Goal: Task Accomplishment & Management: Manage account settings

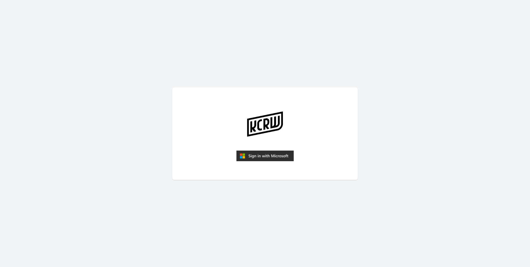
click at [257, 155] on img "submit" at bounding box center [264, 156] width 57 height 11
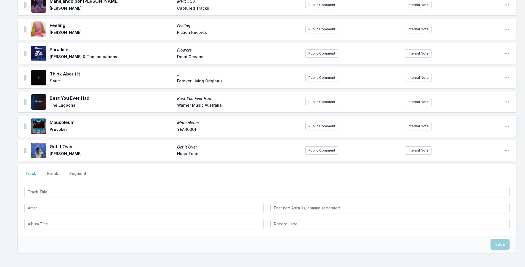
scroll to position [820, 0]
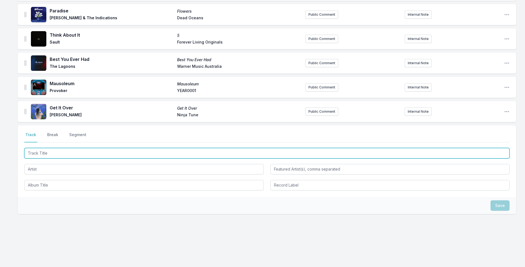
drag, startPoint x: 207, startPoint y: 153, endPoint x: 511, endPoint y: 54, distance: 319.8
click at [213, 152] on input "Track Title" at bounding box center [266, 153] width 485 height 10
type input "Before You Gotta Go"
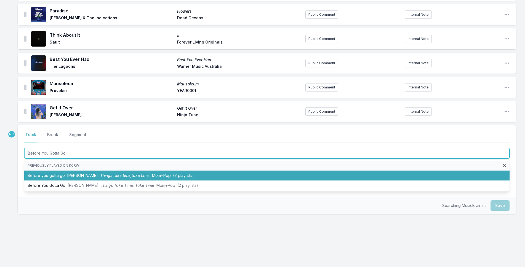
click at [196, 176] on li "Before you gotta go [PERSON_NAME] Things take time,take time. Mom+Pop (7 playli…" at bounding box center [266, 176] width 485 height 10
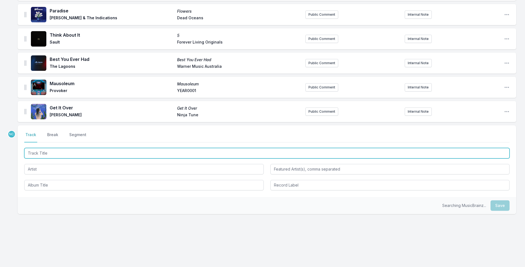
scroll to position [844, 0]
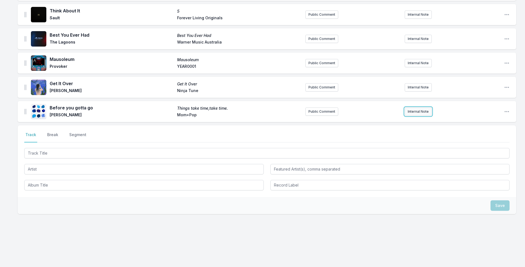
click at [417, 109] on button "Internal Note" at bounding box center [418, 112] width 27 height 8
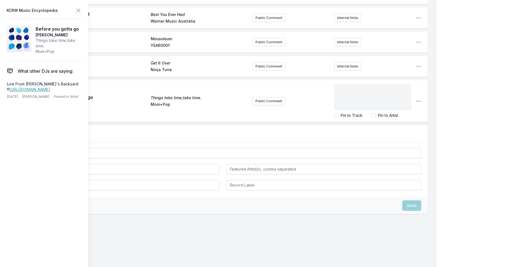
click at [375, 104] on div "﻿" at bounding box center [372, 97] width 77 height 26
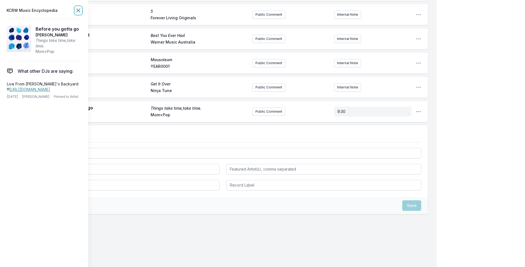
click at [80, 10] on icon at bounding box center [78, 10] width 7 height 7
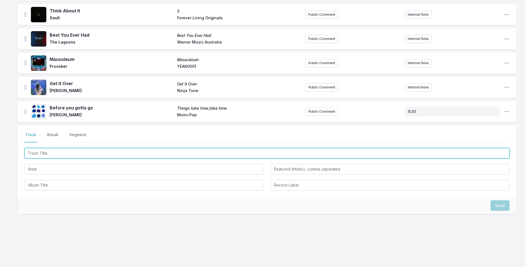
click at [89, 153] on input "Track Title" at bounding box center [266, 153] width 485 height 10
type input "It'll All Work Out"
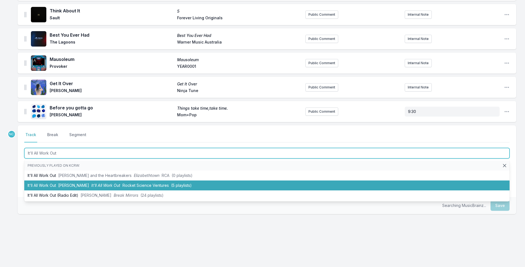
click at [143, 183] on li "It'll All Work Out [PERSON_NAME] It'll All Work Out Rocket Science Ventures (5 …" at bounding box center [266, 186] width 485 height 10
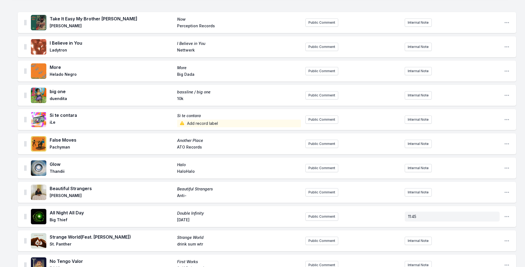
scroll to position [0, 0]
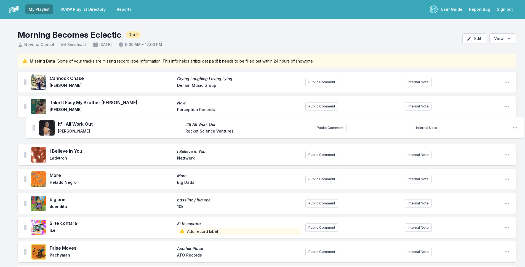
drag, startPoint x: 25, startPoint y: 112, endPoint x: 34, endPoint y: 126, distance: 16.2
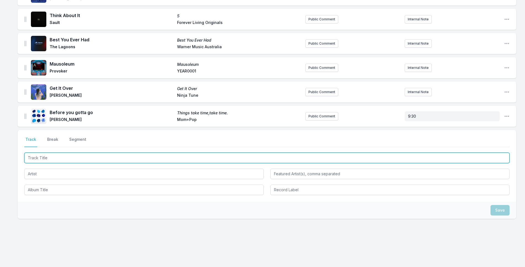
scroll to position [869, 0]
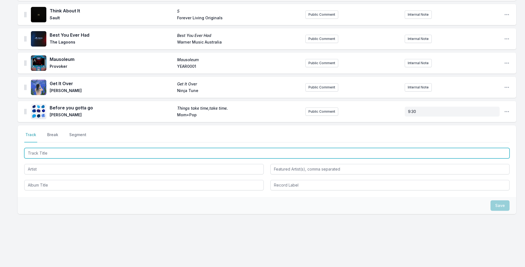
click at [83, 156] on input "Track Title" at bounding box center [266, 153] width 485 height 10
type input "Holy Ghost"
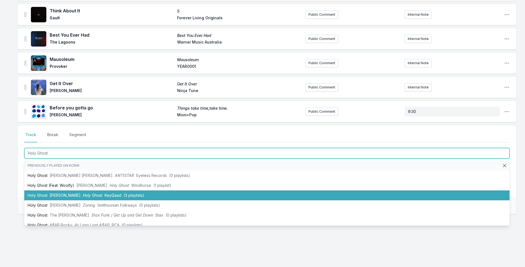
click at [83, 194] on span "Holy Ghost" at bounding box center [93, 195] width 20 height 5
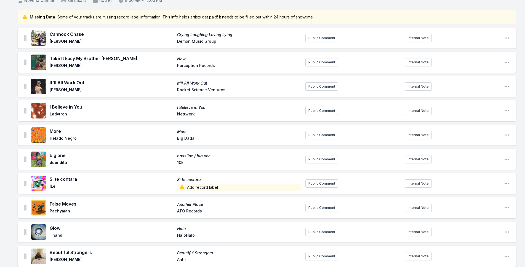
scroll to position [0, 0]
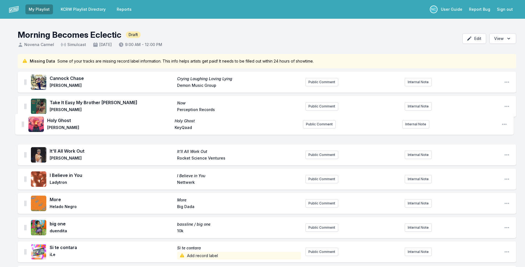
drag, startPoint x: 26, startPoint y: 110, endPoint x: 22, endPoint y: 116, distance: 7.3
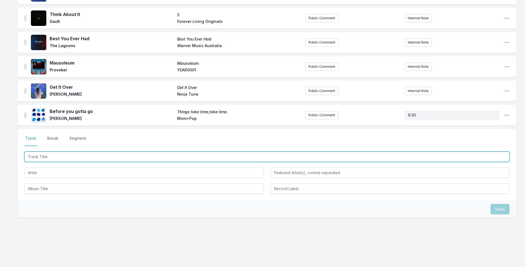
scroll to position [893, 0]
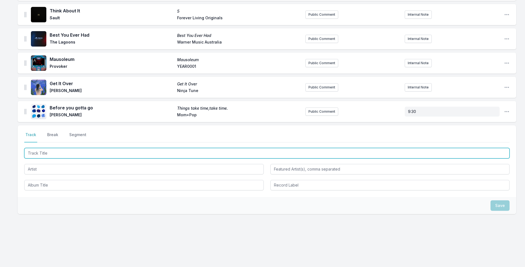
click at [131, 153] on input "Track Title" at bounding box center [266, 153] width 485 height 10
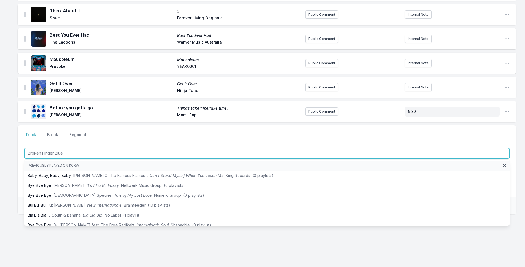
type input "Broken Finger Blues"
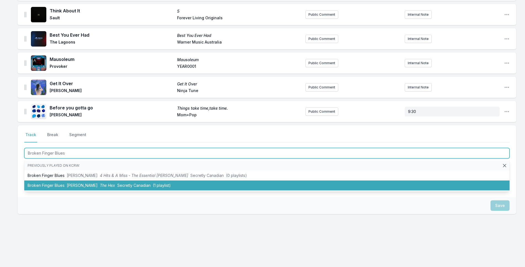
click at [139, 186] on span "Secretly Canadian" at bounding box center [133, 185] width 33 height 5
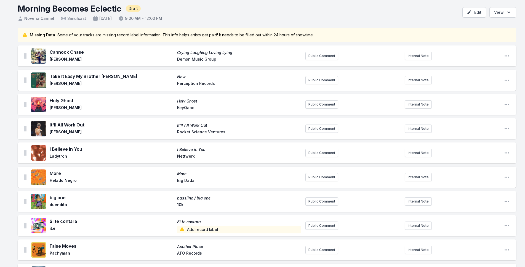
scroll to position [0, 0]
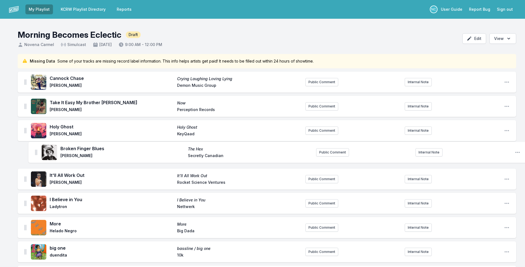
drag, startPoint x: 25, startPoint y: 113, endPoint x: 36, endPoint y: 150, distance: 39.2
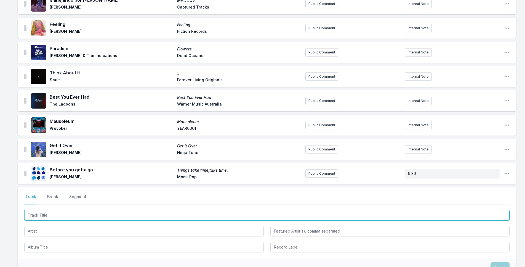
scroll to position [917, 0]
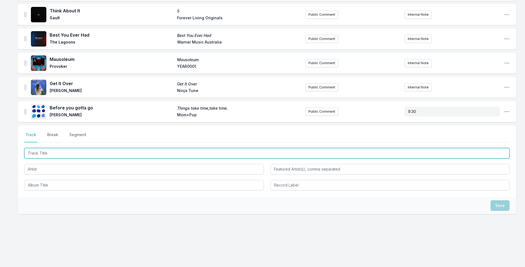
click at [139, 154] on input "Track Title" at bounding box center [266, 153] width 485 height 10
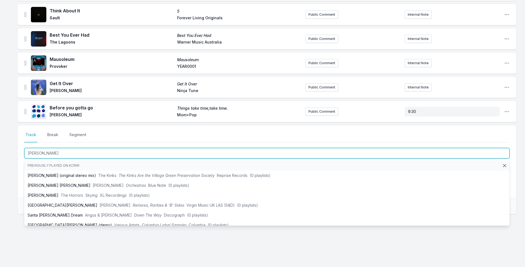
type input "[PERSON_NAME]"
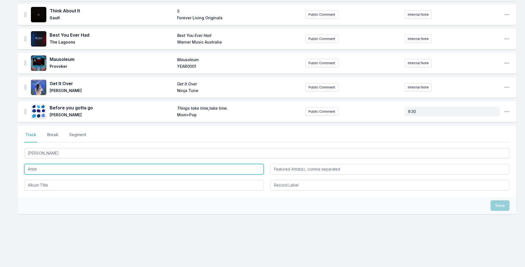
click at [47, 166] on input "Artist" at bounding box center [143, 169] width 239 height 10
type input "Hether"
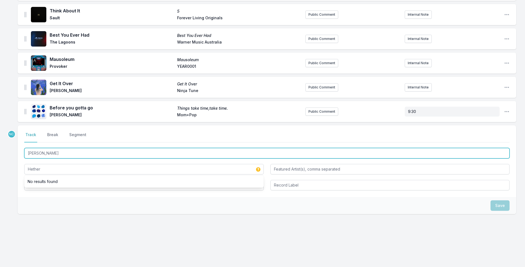
click at [49, 152] on input "[PERSON_NAME]" at bounding box center [266, 153] width 485 height 10
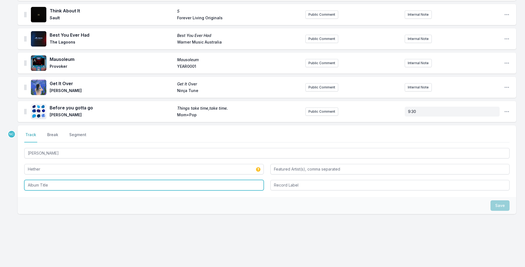
click at [58, 180] on input "Album Title" at bounding box center [143, 185] width 239 height 10
paste input "[PERSON_NAME]"
type input "[PERSON_NAME]"
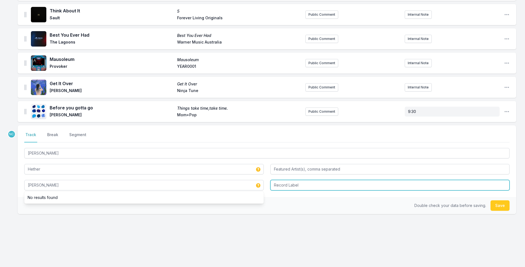
click at [333, 185] on input "Record Label" at bounding box center [389, 185] width 239 height 10
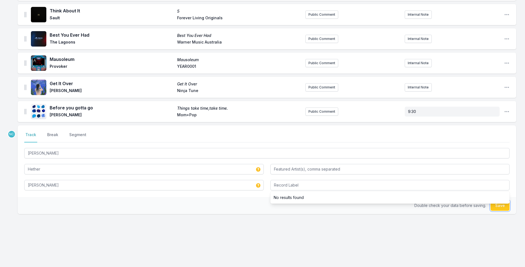
click at [500, 207] on button "Save" at bounding box center [499, 206] width 19 height 10
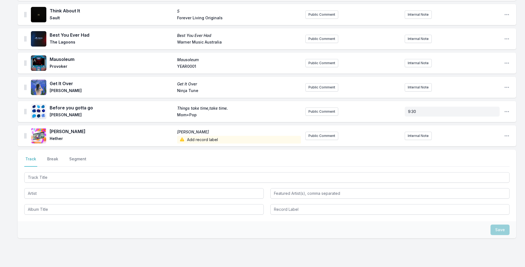
scroll to position [941, 0]
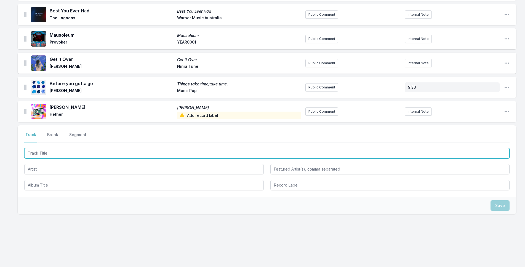
click at [326, 152] on input "Track Title" at bounding box center [266, 153] width 485 height 10
type input "You Don't Have One Hope"
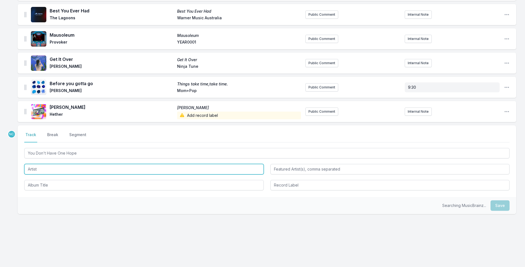
click at [213, 173] on input "Artist" at bounding box center [143, 169] width 239 height 10
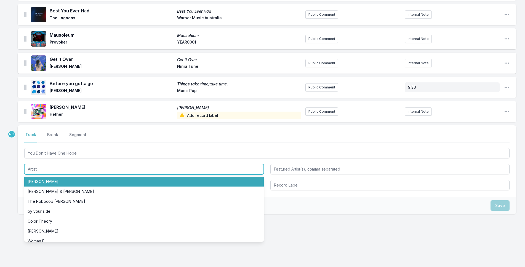
click at [213, 173] on input "Artist" at bounding box center [143, 169] width 239 height 10
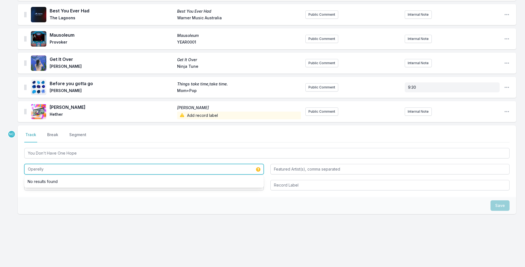
type input "Operelly"
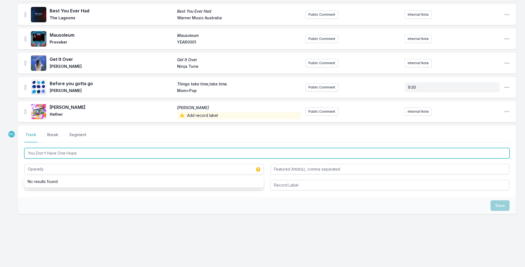
click at [113, 154] on input "You Don't Have One Hope" at bounding box center [266, 153] width 485 height 10
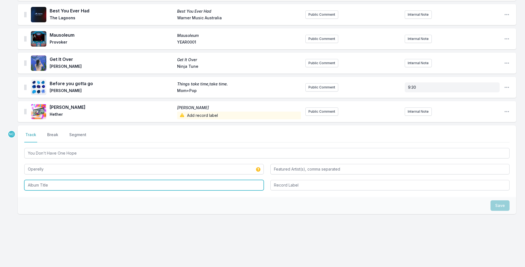
click at [140, 189] on input "Album Title" at bounding box center [143, 185] width 239 height 10
paste input "You Don't Have One Hope"
type input "You Don't Have One Hope"
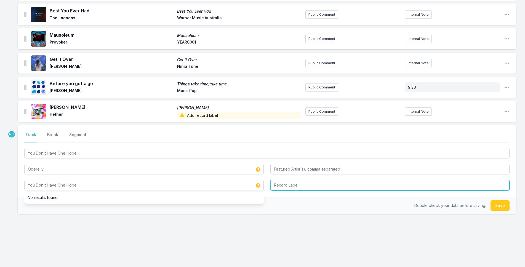
click at [335, 187] on input "Record Label" at bounding box center [389, 185] width 239 height 10
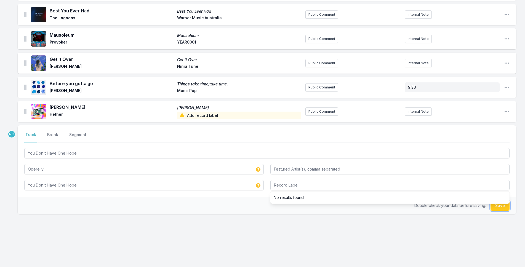
click at [494, 206] on button "Save" at bounding box center [499, 206] width 19 height 10
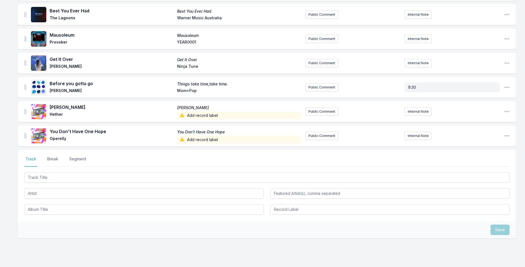
scroll to position [966, 0]
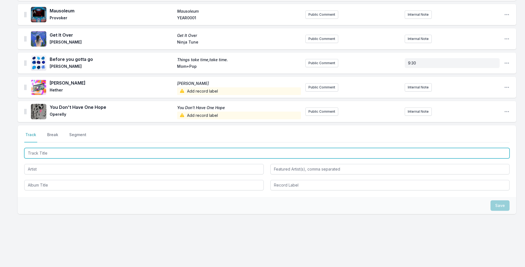
click at [211, 153] on input "Track Title" at bounding box center [266, 153] width 485 height 10
type input "You've Got the Love"
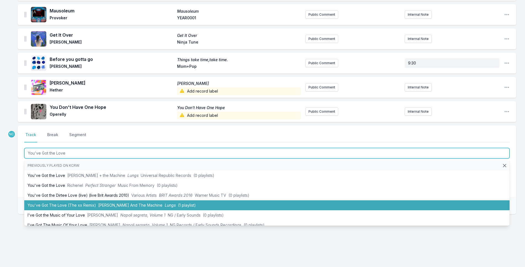
click at [202, 202] on li "You've Got The Love (The xx Remix) [PERSON_NAME] And The Machine Lungs (1 playl…" at bounding box center [266, 206] width 485 height 10
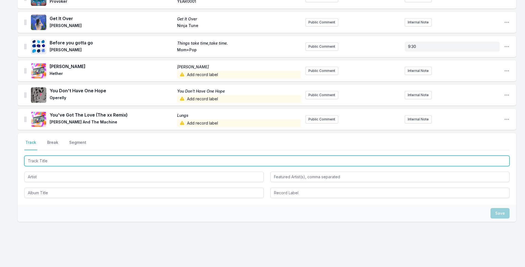
scroll to position [990, 0]
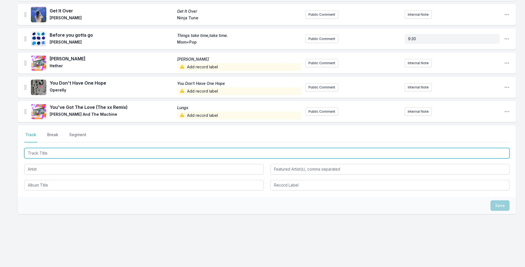
drag, startPoint x: 123, startPoint y: 151, endPoint x: 128, endPoint y: 151, distance: 4.7
click at [128, 151] on input "Track Title" at bounding box center [266, 153] width 485 height 10
type input "Born Under Punches"
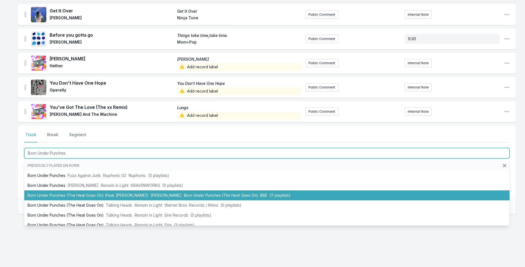
click at [128, 193] on li "Born Under Punches (The Heat Goes On) (Feat. [PERSON_NAME]) [PERSON_NAME] Born …" at bounding box center [266, 196] width 485 height 10
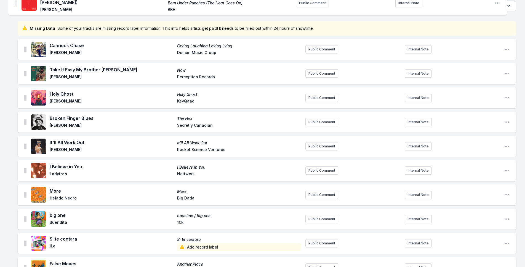
scroll to position [0, 0]
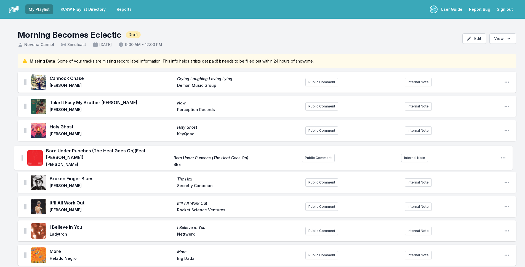
drag, startPoint x: 25, startPoint y: 108, endPoint x: 21, endPoint y: 155, distance: 46.8
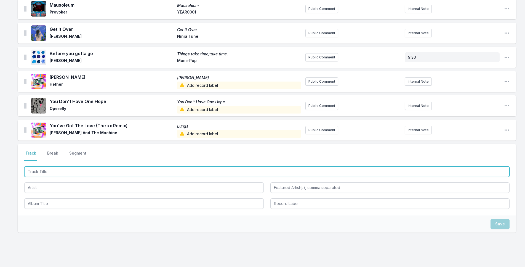
scroll to position [1018, 0]
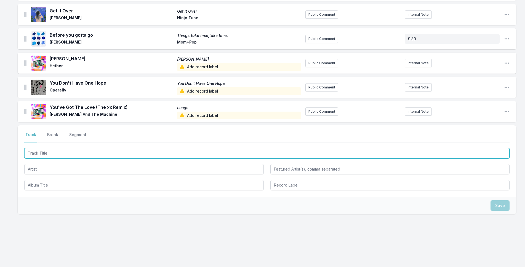
click at [125, 153] on input "Track Title" at bounding box center [266, 153] width 485 height 10
type input "Moth Song"
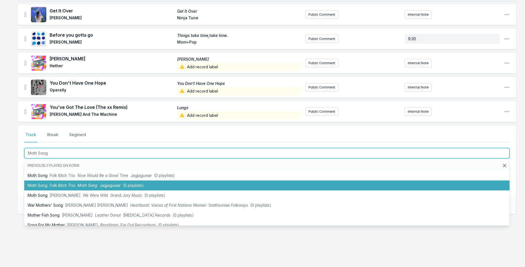
click at [87, 187] on span "Moth Song" at bounding box center [88, 185] width 20 height 5
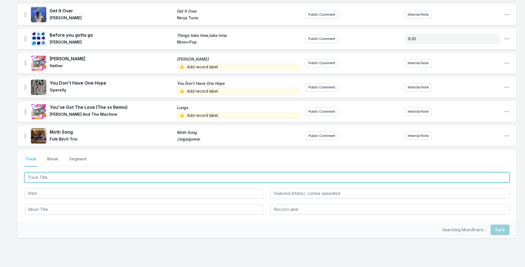
scroll to position [1042, 0]
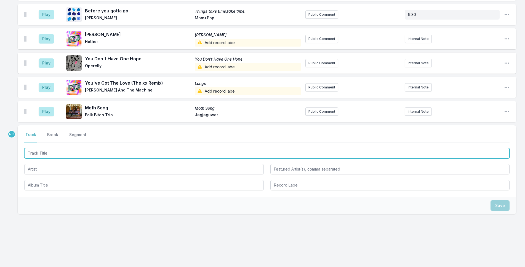
click at [151, 153] on input "Track Title" at bounding box center [266, 153] width 485 height 10
type input "Teardrop"
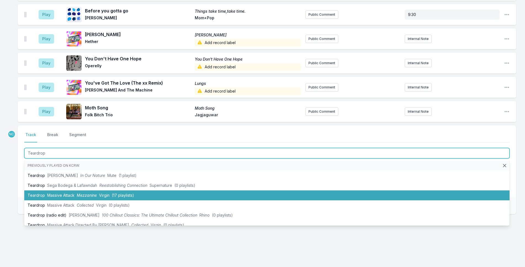
click at [128, 192] on li "Teardrop Massive Attack Mezzanine Virgin (17 playlists)" at bounding box center [266, 196] width 485 height 10
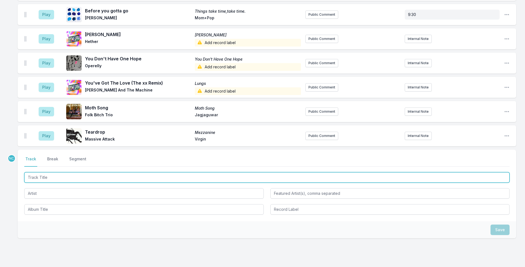
scroll to position [1066, 0]
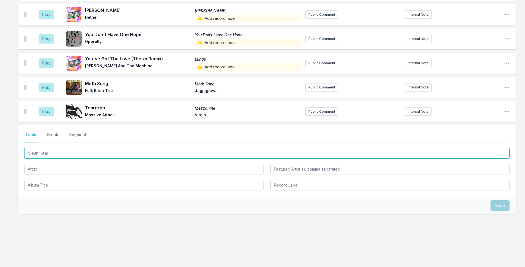
type input "Clean Heart"
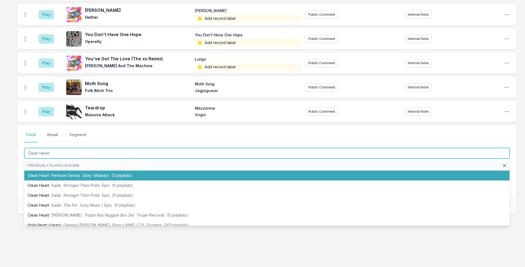
click at [136, 175] on li "Clean Heart Perfume Genius Glory Matador (3 playlists)" at bounding box center [266, 176] width 485 height 10
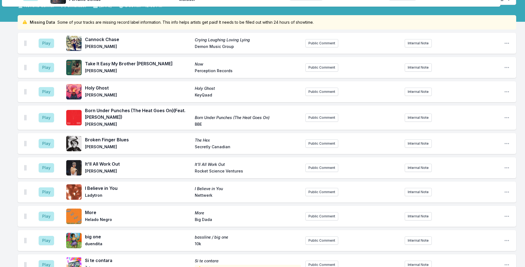
scroll to position [0, 0]
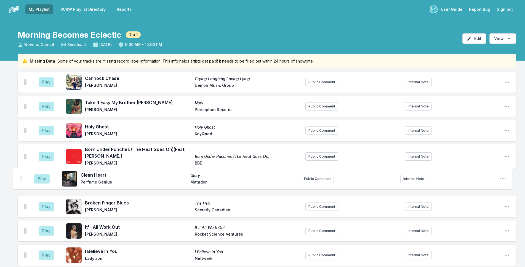
drag, startPoint x: 25, startPoint y: 110, endPoint x: 20, endPoint y: 175, distance: 64.7
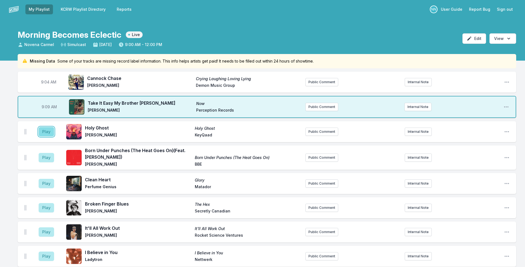
click at [44, 134] on button "Play" at bounding box center [46, 131] width 15 height 9
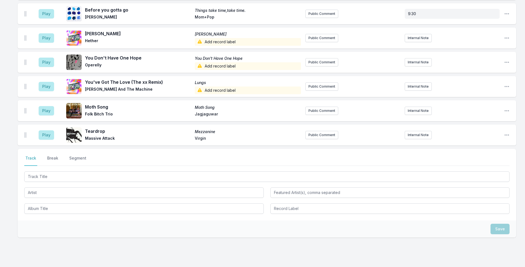
scroll to position [1092, 0]
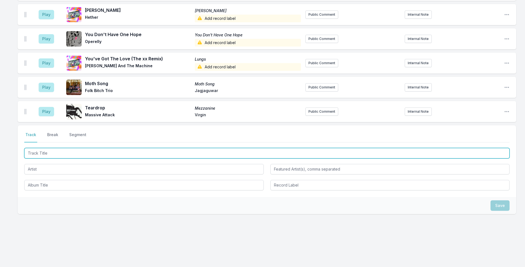
click at [103, 156] on input "Track Title" at bounding box center [266, 153] width 485 height 10
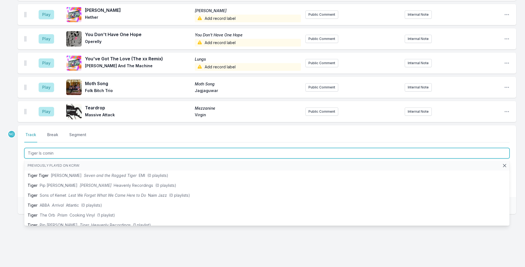
type input "Tiger Is coming"
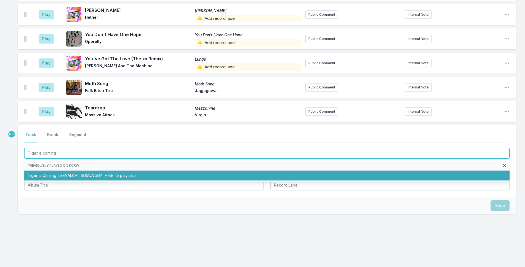
click at [149, 179] on li "Tiger is Coming LEENALCHI SUGUNGGA HIKE (5 playlists)" at bounding box center [266, 176] width 485 height 10
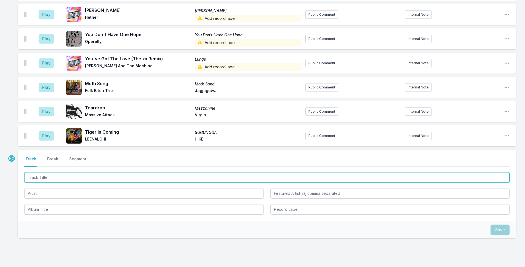
scroll to position [1116, 0]
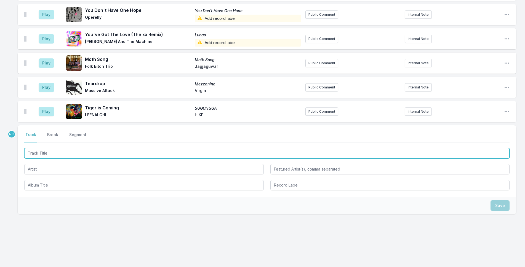
click at [228, 153] on input "Track Title" at bounding box center [266, 153] width 485 height 10
type input "The Happy Dictator"
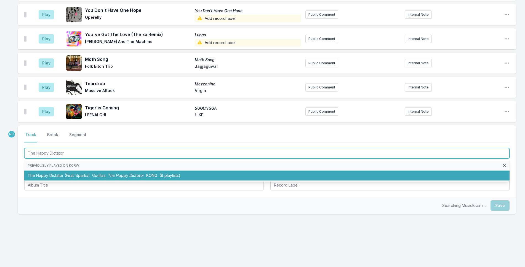
click at [238, 179] on li "The Happy Dictator (Feat. [PERSON_NAME]) Gorillaz The Happy Dictator KONG (8 pl…" at bounding box center [266, 176] width 485 height 10
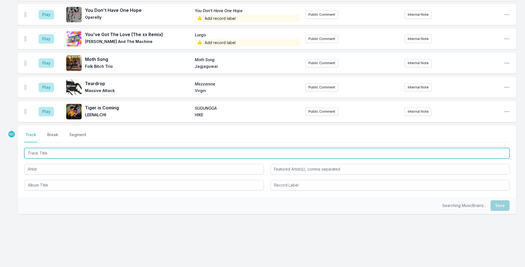
scroll to position [1140, 0]
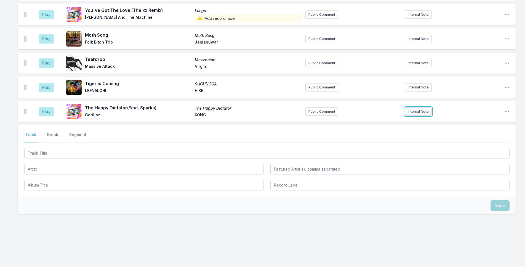
click at [425, 113] on button "Internal Note" at bounding box center [418, 112] width 27 height 8
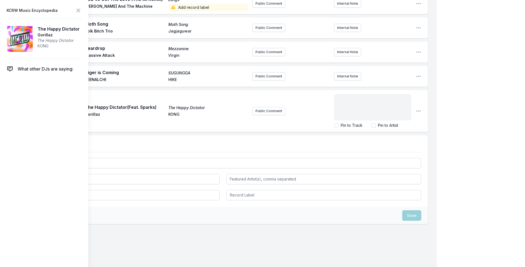
click at [394, 100] on div "﻿" at bounding box center [372, 107] width 77 height 26
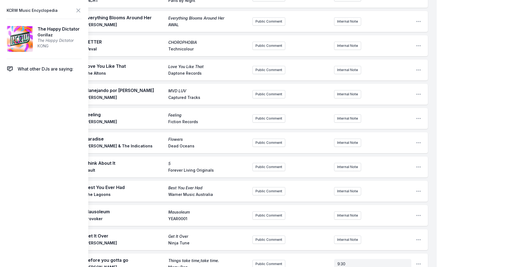
scroll to position [965, 0]
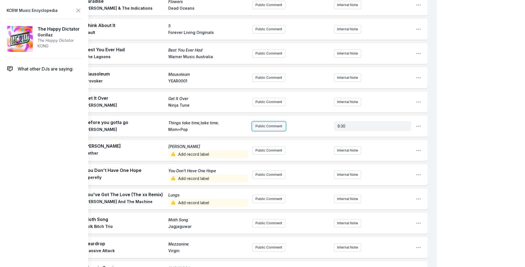
click at [261, 122] on button "Public Comment" at bounding box center [268, 126] width 33 height 8
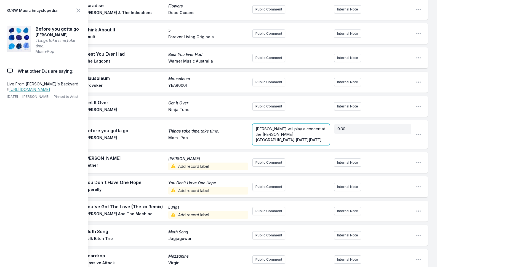
click at [308, 130] on p "[PERSON_NAME] will play a concert at the [PERSON_NAME][GEOGRAPHIC_DATA] [DATE][…" at bounding box center [291, 134] width 71 height 17
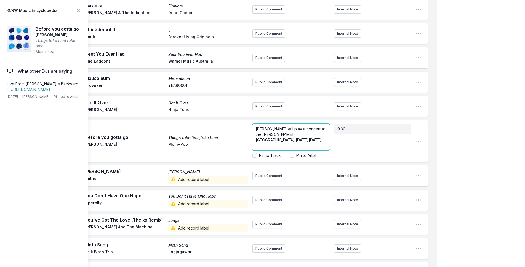
click at [316, 130] on p "[PERSON_NAME] will play a concert at the [PERSON_NAME][GEOGRAPHIC_DATA] [DATE][…" at bounding box center [291, 134] width 71 height 17
click at [321, 127] on span "[PERSON_NAME] will play a concert at the [PERSON_NAME][GEOGRAPHIC_DATA] [DATE][…" at bounding box center [291, 135] width 70 height 16
click at [285, 136] on p "[PERSON_NAME] will play a concert with full band at the [PERSON_NAME][GEOGRAPHI…" at bounding box center [291, 134] width 71 height 17
click at [305, 153] on label "Pin to Artist" at bounding box center [306, 156] width 20 height 6
click at [294, 153] on input "Pin to Artist" at bounding box center [292, 155] width 4 height 4
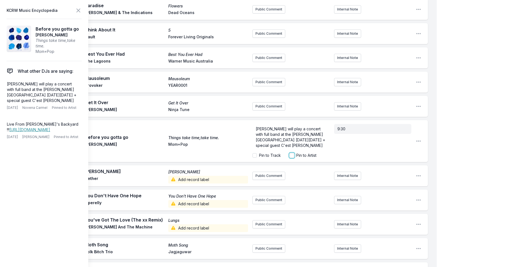
checkbox input "true"
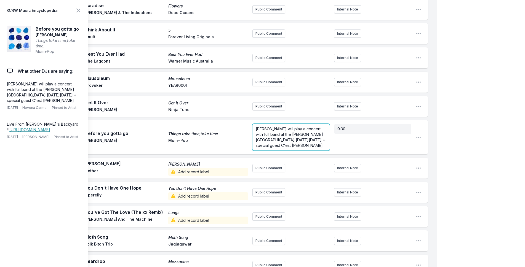
click at [289, 127] on span "[PERSON_NAME] will play a concert with full band at the [PERSON_NAME][GEOGRAPHI…" at bounding box center [291, 137] width 71 height 21
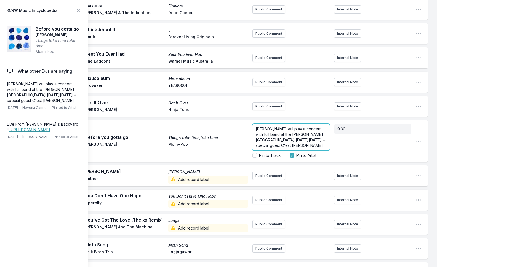
click at [272, 135] on span "[PERSON_NAME] will play a concert with full band at the [PERSON_NAME][GEOGRAPHI…" at bounding box center [291, 137] width 71 height 21
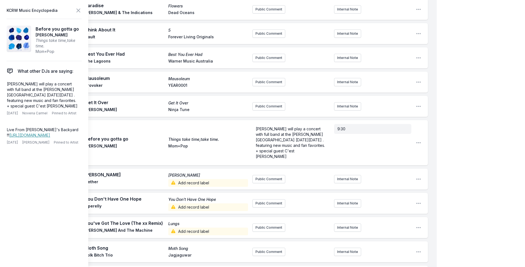
scroll to position [0, 0]
click at [81, 12] on icon at bounding box center [78, 10] width 7 height 7
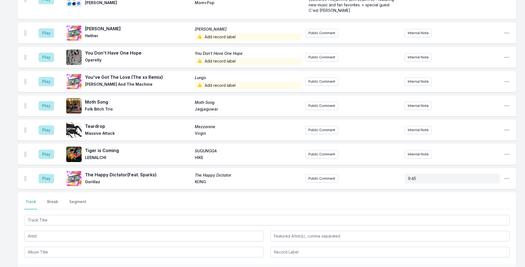
scroll to position [1163, 0]
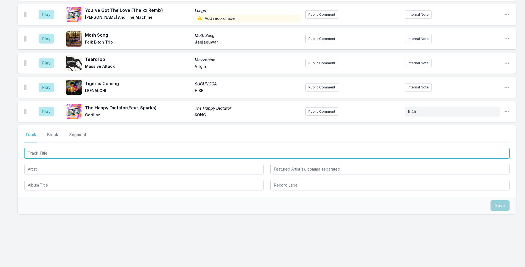
drag, startPoint x: 190, startPoint y: 153, endPoint x: 264, endPoint y: 133, distance: 76.7
click at [191, 153] on input "Track Title" at bounding box center [266, 153] width 485 height 10
type input "Free [DATE]"
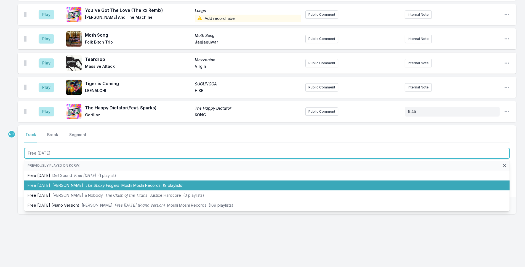
click at [202, 183] on li "Free [DATE] [PERSON_NAME] The Sticky Fingers Moshi Moshi Records (9 playlists)" at bounding box center [266, 186] width 485 height 10
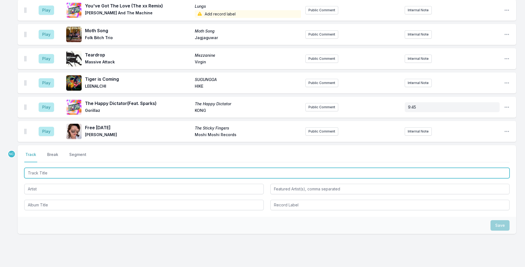
scroll to position [1188, 0]
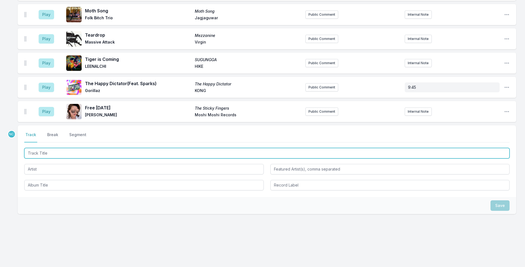
click at [186, 151] on input "Track Title" at bounding box center [266, 153] width 485 height 10
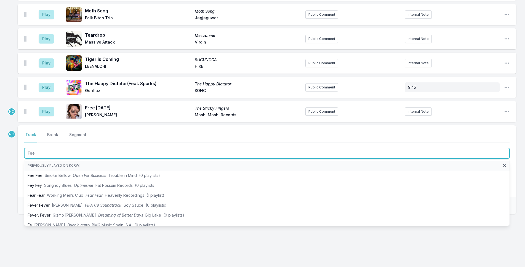
type input "Feel It"
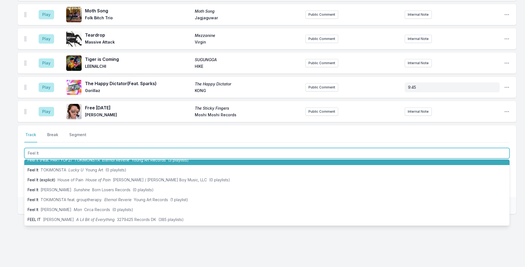
scroll to position [55, 0]
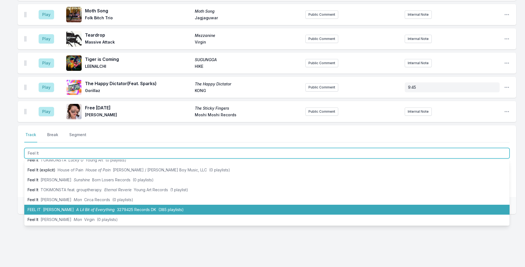
click at [90, 209] on span "A Lil Bit of Everything" at bounding box center [95, 209] width 39 height 5
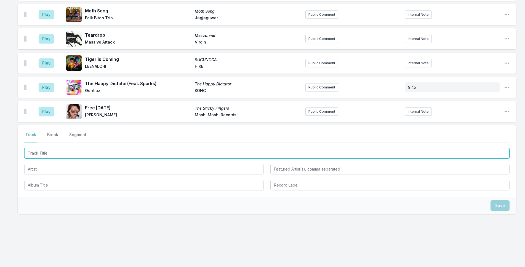
scroll to position [1212, 0]
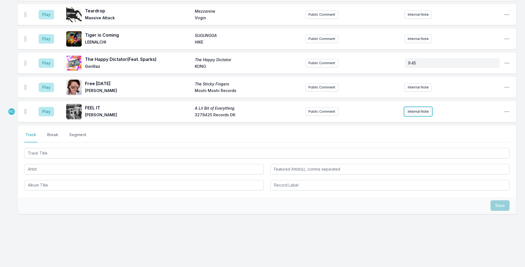
click at [428, 109] on button "Internal Note" at bounding box center [418, 112] width 27 height 8
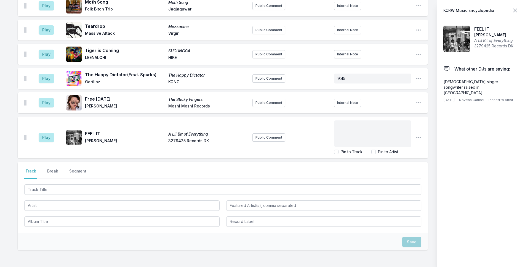
scroll to position [1233, 0]
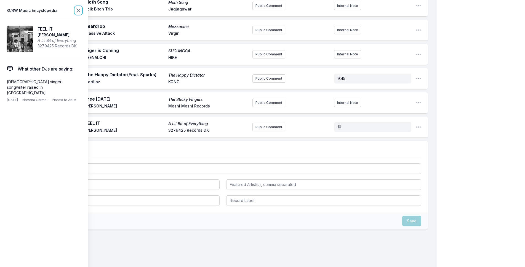
click at [81, 9] on icon at bounding box center [78, 10] width 7 height 7
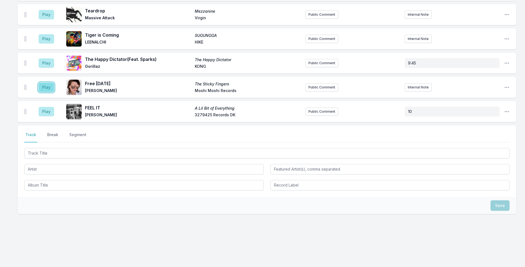
click at [45, 89] on button "Play" at bounding box center [46, 87] width 15 height 9
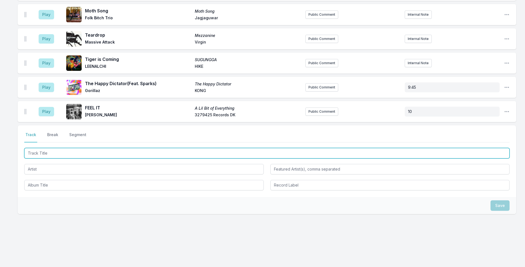
click at [160, 152] on input "Track Title" at bounding box center [266, 153] width 485 height 10
type input "Ceili"
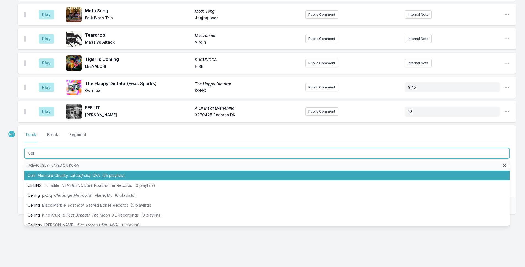
click at [196, 171] on li "Ceili Mermaid Chunky slif slaf slof DFA (25 playlists)" at bounding box center [266, 176] width 485 height 10
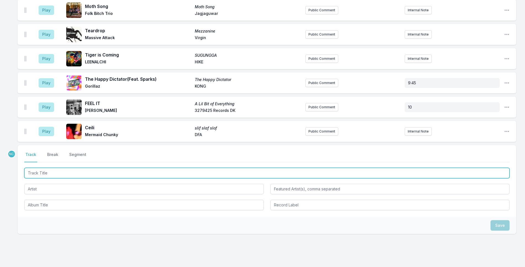
scroll to position [1236, 0]
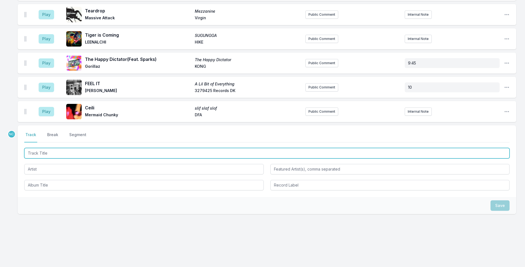
click at [140, 157] on input "Track Title" at bounding box center [266, 153] width 485 height 10
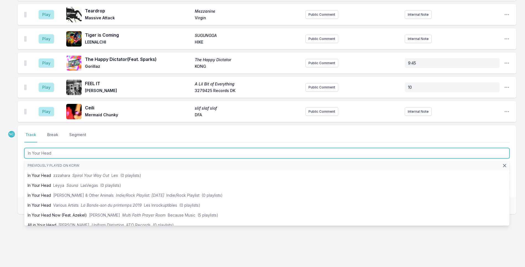
type input "In Your Head"
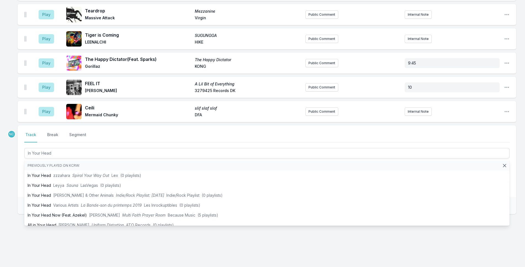
drag, startPoint x: 2, startPoint y: 159, endPoint x: 58, endPoint y: 174, distance: 57.9
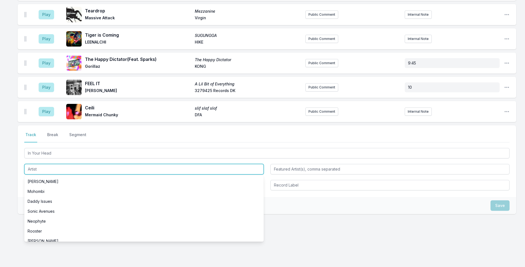
click at [60, 172] on input "Artist" at bounding box center [143, 169] width 239 height 10
drag, startPoint x: 60, startPoint y: 172, endPoint x: 54, endPoint y: 170, distance: 5.6
click at [54, 170] on input "Artist" at bounding box center [143, 169] width 239 height 10
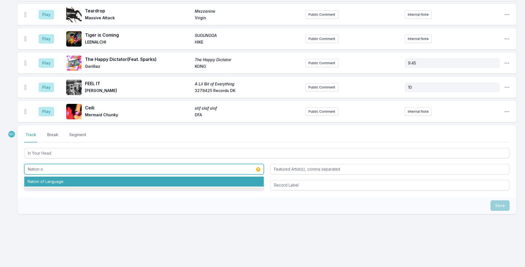
click at [180, 182] on li "Nation of Language" at bounding box center [143, 182] width 239 height 10
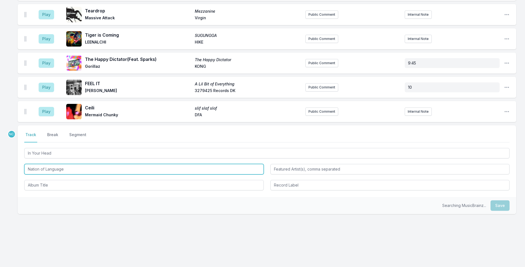
type input "Nation of Language"
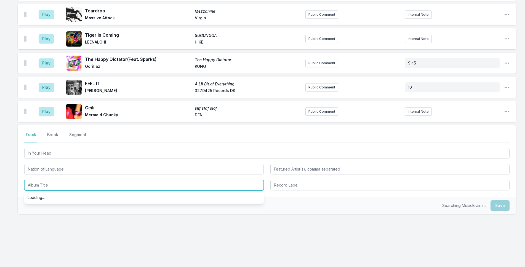
click at [183, 188] on input "Album Title" at bounding box center [143, 185] width 239 height 10
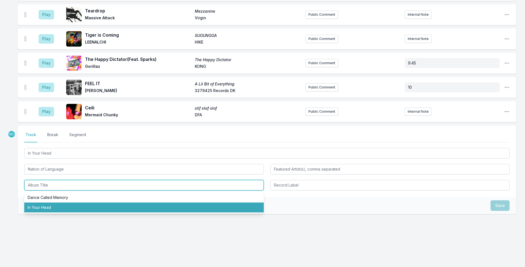
click at [196, 211] on li "In Your Head" at bounding box center [143, 208] width 239 height 10
type input "In Your Head"
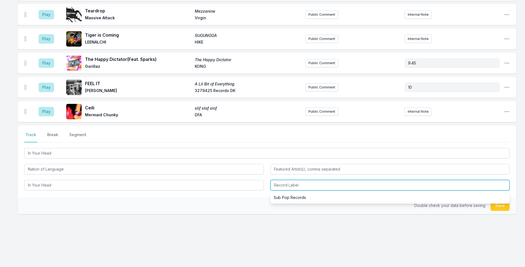
click at [286, 186] on input "Record Label" at bounding box center [389, 185] width 239 height 10
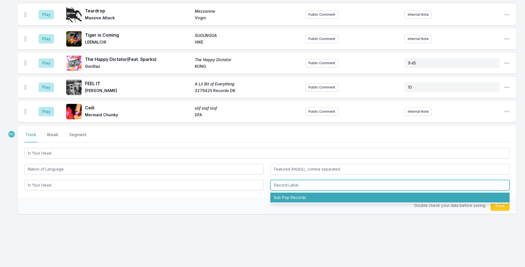
click at [286, 198] on li "Sub Pop Records" at bounding box center [389, 198] width 239 height 10
type input "Sub Pop Records"
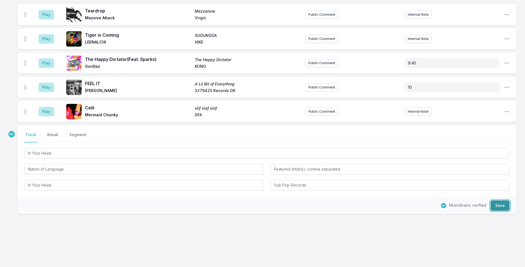
click at [497, 202] on button "Save" at bounding box center [499, 206] width 19 height 10
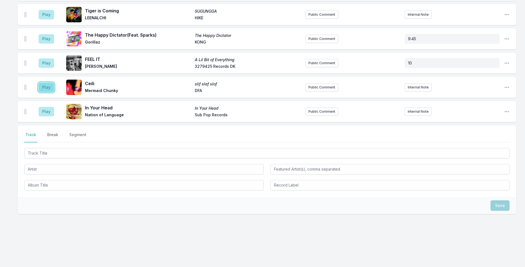
click at [50, 83] on button "Play" at bounding box center [46, 87] width 15 height 9
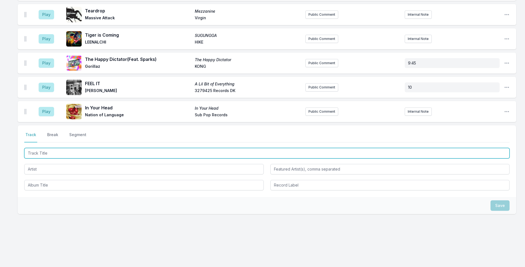
click at [121, 151] on input "Track Title" at bounding box center [266, 153] width 485 height 10
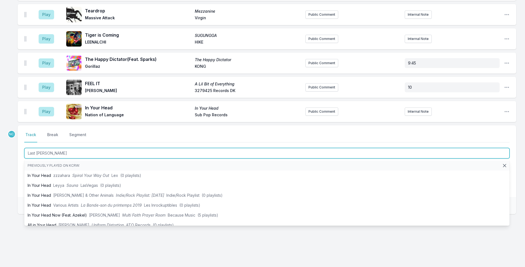
type input "Last Time"
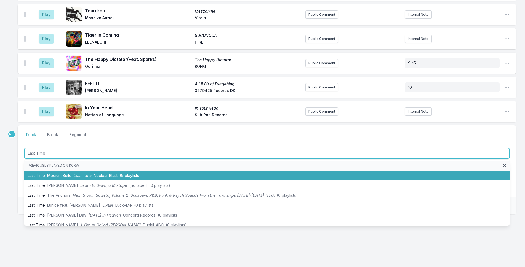
click at [130, 172] on li "Last Time Medium Build Last Time Nuclear Blast (9 playlists)" at bounding box center [266, 176] width 485 height 10
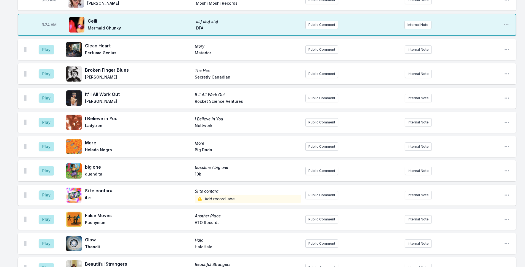
scroll to position [98, 0]
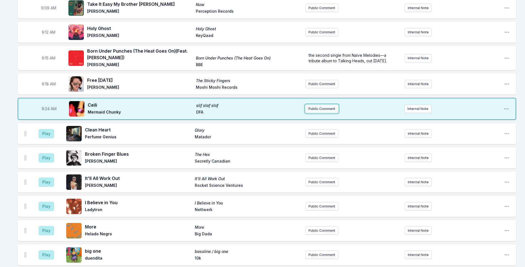
click at [321, 113] on button "Public Comment" at bounding box center [321, 109] width 33 height 8
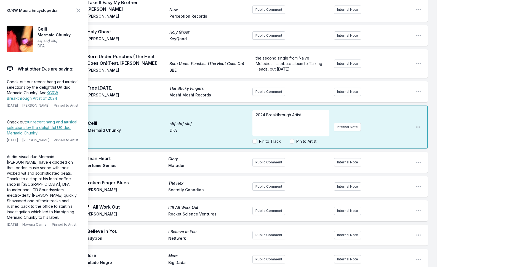
click at [255, 110] on div "2024 Breakthrough Artist" at bounding box center [290, 123] width 77 height 26
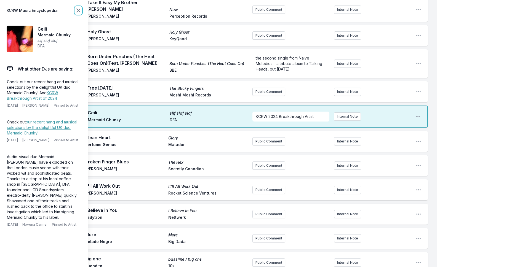
click at [76, 8] on icon at bounding box center [78, 10] width 7 height 7
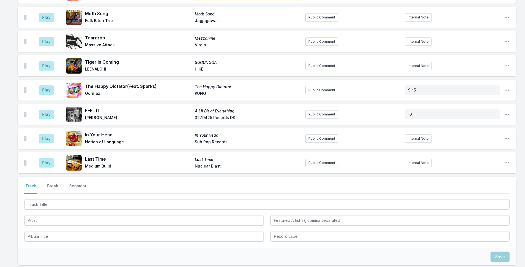
scroll to position [1285, 0]
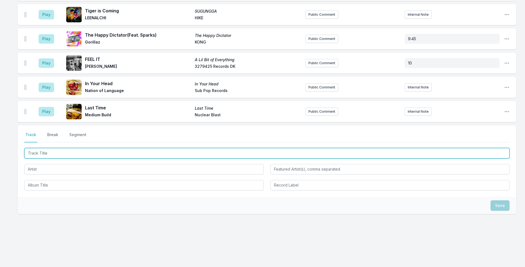
drag, startPoint x: 146, startPoint y: 154, endPoint x: 162, endPoint y: 155, distance: 15.7
click at [156, 156] on input "Track Title" at bounding box center [266, 153] width 485 height 10
type input "Puddle of Me"
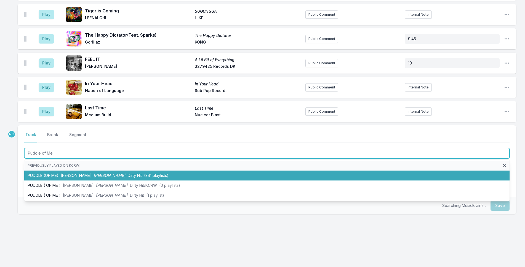
click at [168, 173] on li "PUDDLE (OF ME) [PERSON_NAME] SAYA Dirty Hit (341 playlists)" at bounding box center [266, 176] width 485 height 10
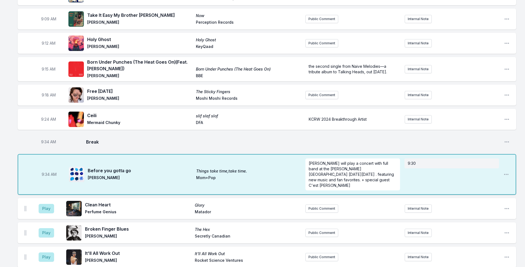
scroll to position [83, 0]
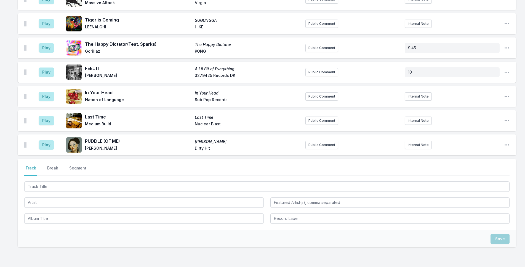
scroll to position [1330, 0]
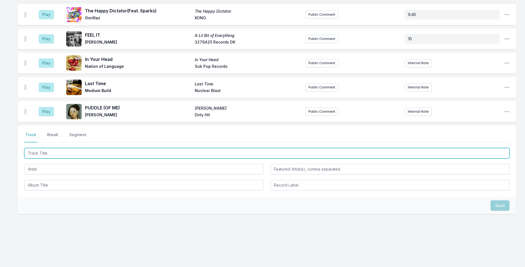
click at [130, 154] on input "Track Title" at bounding box center [266, 153] width 485 height 10
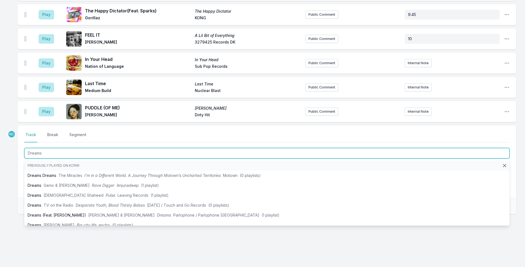
type input "Dreams"
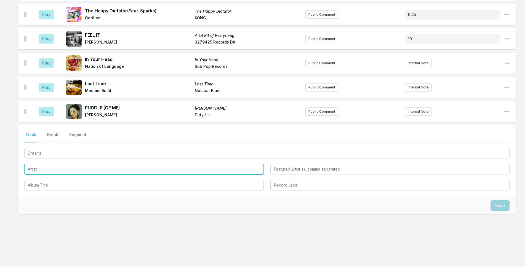
click at [51, 169] on input "Artist" at bounding box center [143, 169] width 239 height 10
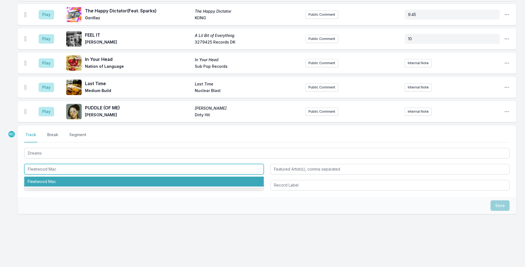
click at [87, 186] on li "Fleetwood Mac" at bounding box center [143, 182] width 239 height 10
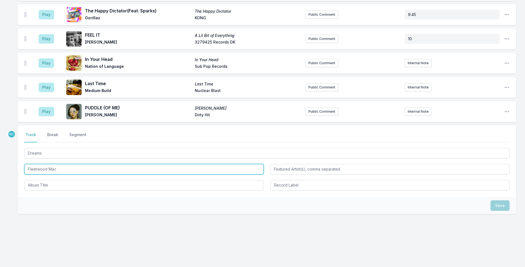
type input "Fleetwood Mac"
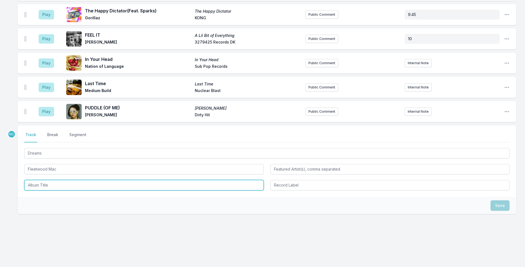
click at [87, 186] on input "Album Title" at bounding box center [143, 185] width 239 height 10
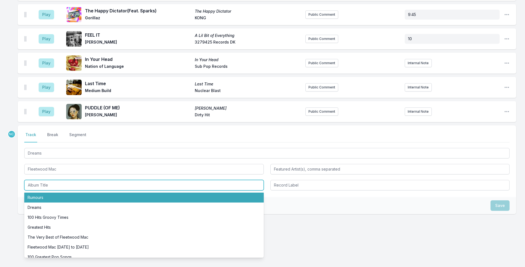
click at [95, 196] on li "Rumours" at bounding box center [143, 198] width 239 height 10
type input "Rumours"
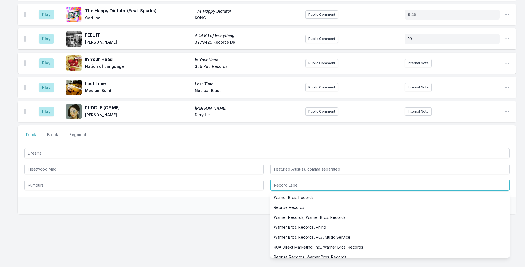
click at [319, 188] on input "Record Label" at bounding box center [389, 185] width 239 height 10
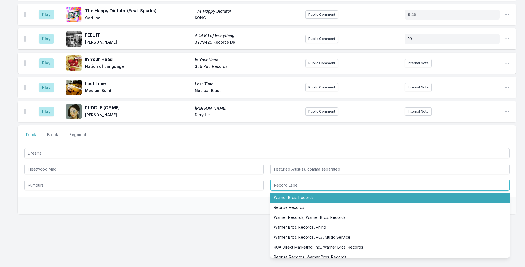
click at [321, 198] on li "Warner Bros. Records" at bounding box center [389, 198] width 239 height 10
type input "Warner Bros. Records"
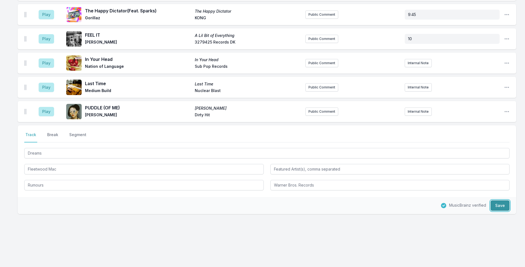
click at [496, 205] on button "Save" at bounding box center [499, 206] width 19 height 10
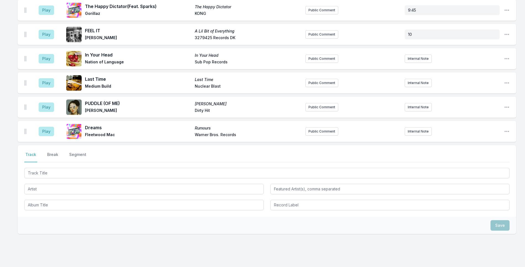
scroll to position [1354, 0]
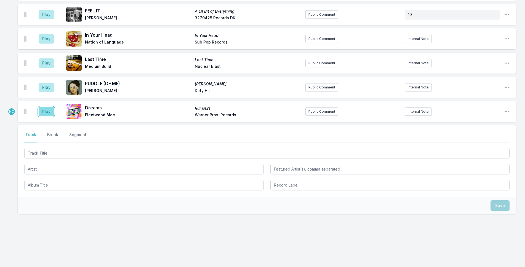
click at [46, 110] on button "Play" at bounding box center [46, 111] width 15 height 9
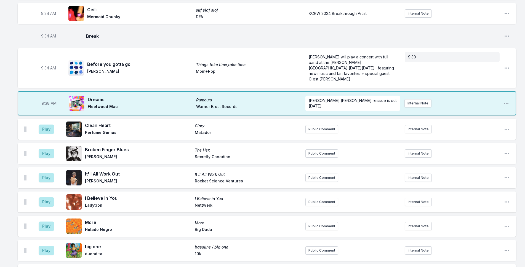
scroll to position [196, 0]
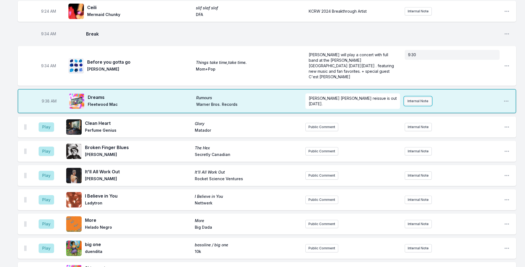
click at [418, 105] on button "Internal Note" at bounding box center [417, 101] width 27 height 8
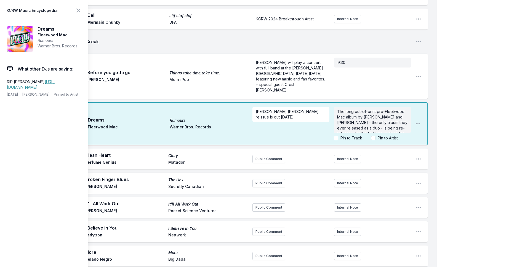
scroll to position [11, 0]
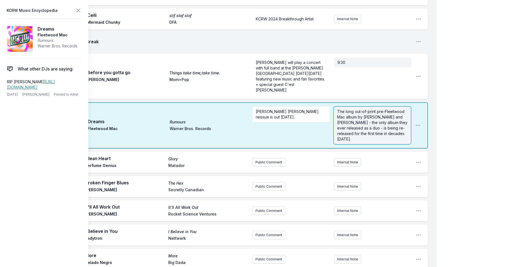
click at [375, 131] on form "The long out-of-print pre-Fleetwood Mac album by [PERSON_NAME] and [PERSON_NAME…" at bounding box center [372, 126] width 77 height 38
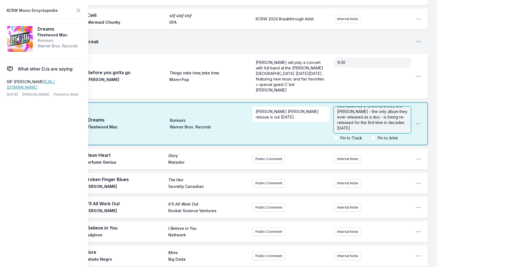
click at [388, 119] on span "The long out-of-print pre-Fleetwood Mac album by [PERSON_NAME] and [PERSON_NAME…" at bounding box center [372, 114] width 71 height 32
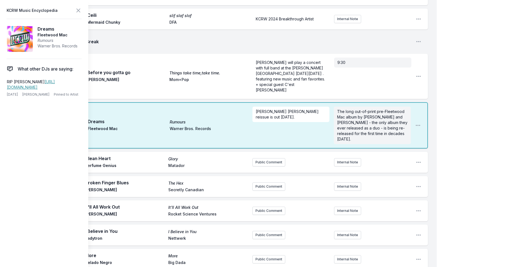
scroll to position [0, 0]
click at [79, 10] on icon at bounding box center [78, 10] width 7 height 7
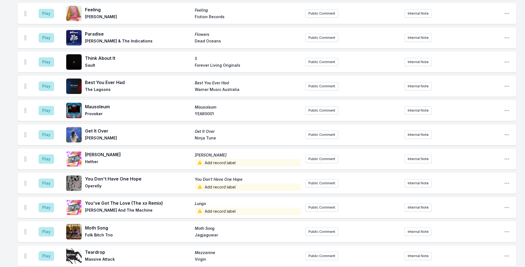
scroll to position [1244, 0]
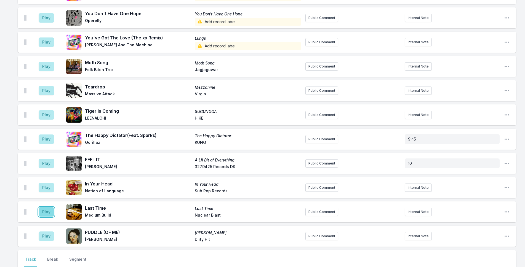
click at [42, 217] on button "Play" at bounding box center [46, 211] width 15 height 9
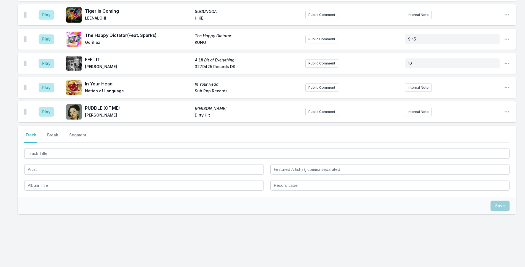
scroll to position [1394, 0]
click at [48, 40] on button "Play" at bounding box center [46, 38] width 15 height 9
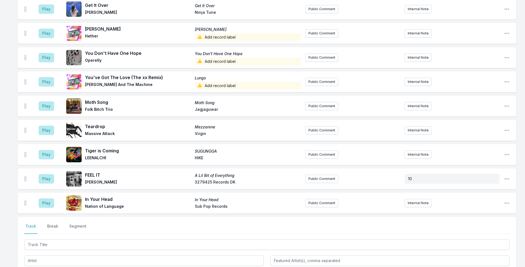
scroll to position [1321, 0]
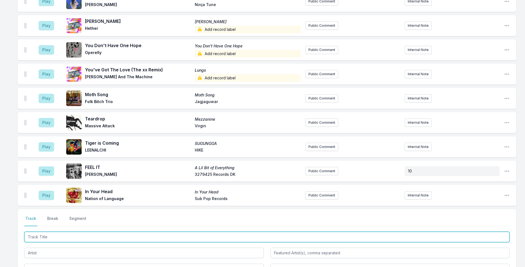
drag, startPoint x: 133, startPoint y: 236, endPoint x: 318, endPoint y: 210, distance: 186.9
click at [137, 236] on input "Track Title" at bounding box center [266, 237] width 485 height 10
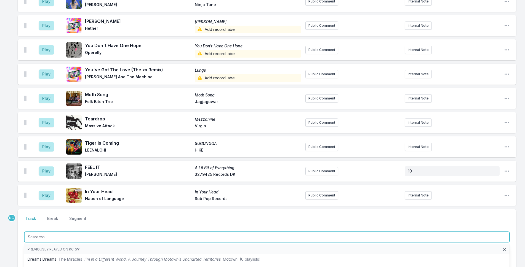
type input "Scarecrow"
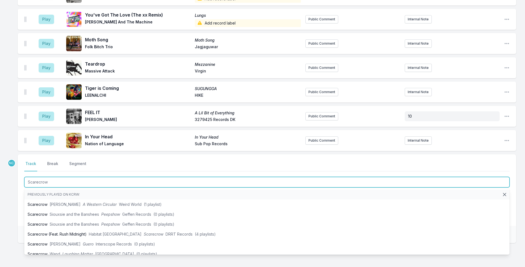
scroll to position [1376, 0]
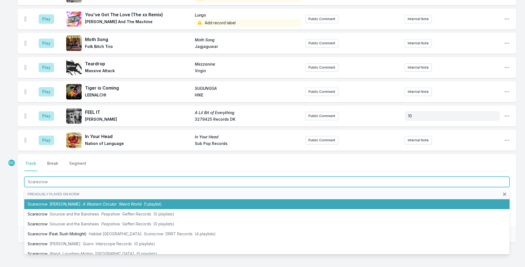
click at [154, 203] on span "(1 playlist)" at bounding box center [153, 204] width 18 height 5
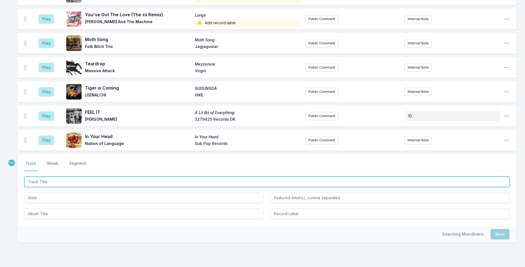
scroll to position [1400, 0]
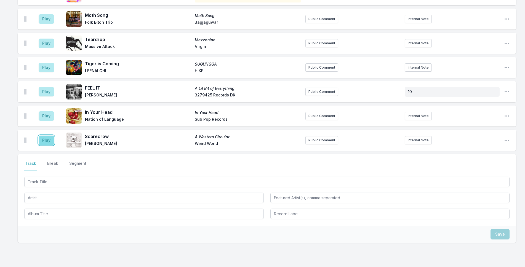
click at [41, 139] on button "Play" at bounding box center [46, 140] width 15 height 9
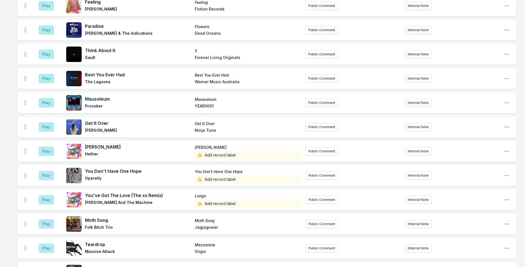
scroll to position [1235, 0]
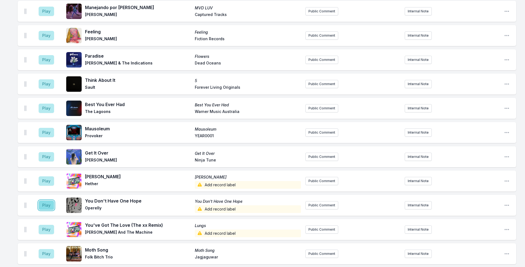
click at [50, 210] on button "Play" at bounding box center [46, 205] width 15 height 9
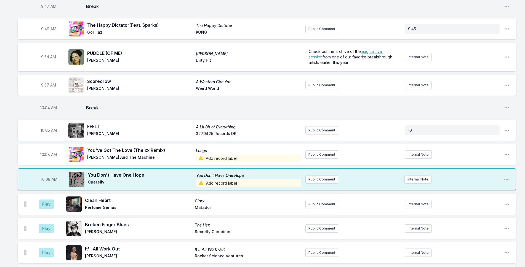
scroll to position [352, 0]
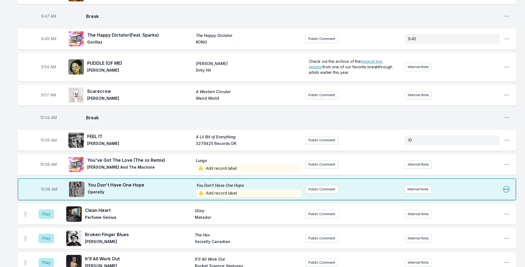
click at [507, 189] on icon "Open playlist item options" at bounding box center [506, 190] width 6 height 6
click at [466, 218] on button "Delete Entry" at bounding box center [478, 220] width 62 height 10
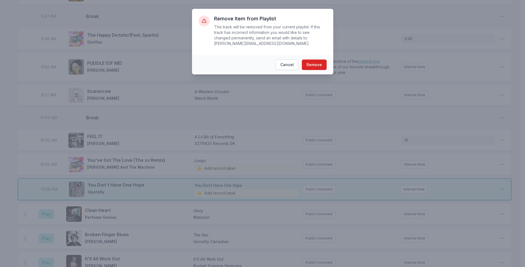
scroll to position [347, 0]
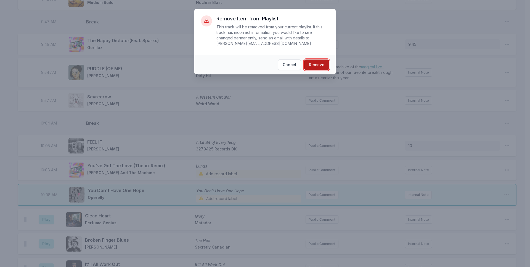
click at [319, 60] on button "Remove" at bounding box center [316, 65] width 25 height 10
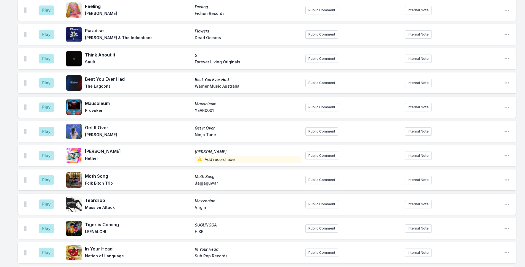
scroll to position [1425, 0]
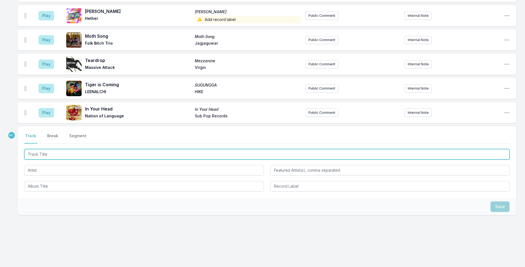
click at [243, 150] on input "Track Title" at bounding box center [266, 154] width 485 height 10
type input "You Don't Have One Hope"
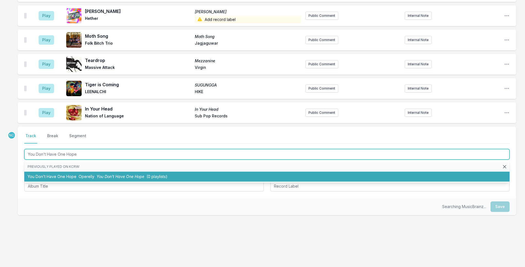
click at [280, 176] on li "You Don't Have One Hope Operelly You Don't Have One Hope (0 playlists)" at bounding box center [266, 177] width 485 height 10
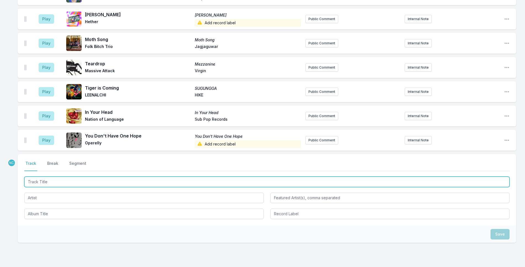
scroll to position [1449, 0]
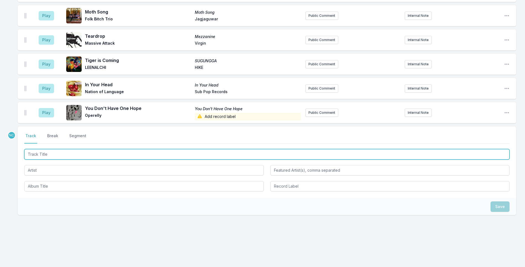
click at [251, 155] on input "Track Title" at bounding box center [266, 154] width 485 height 10
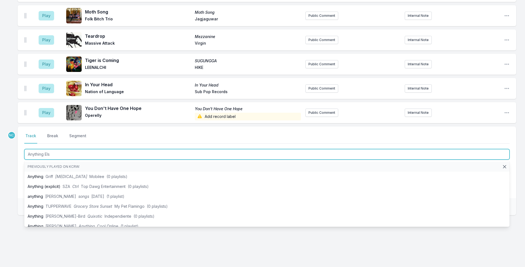
type input "Anything Else"
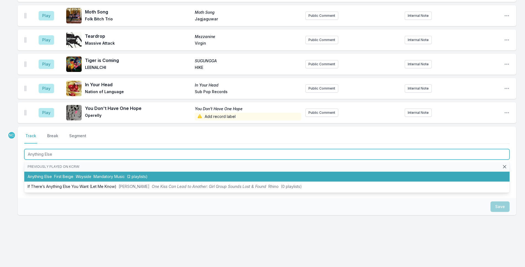
click at [127, 176] on span "(2 playlists)" at bounding box center [137, 176] width 21 height 5
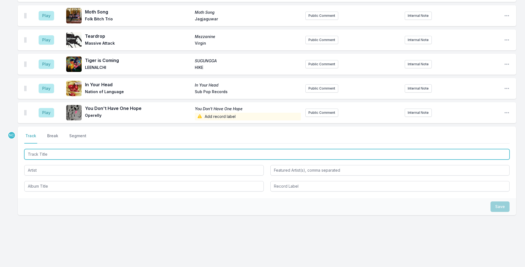
scroll to position [1473, 0]
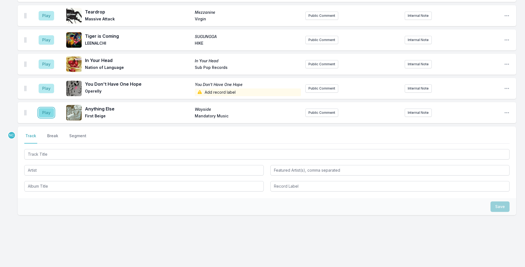
click at [46, 110] on button "Play" at bounding box center [46, 112] width 15 height 9
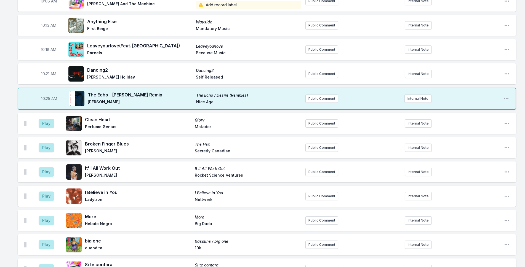
scroll to position [480, 0]
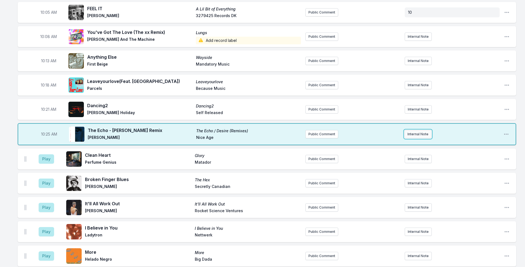
click at [425, 133] on button "Internal Note" at bounding box center [417, 134] width 27 height 8
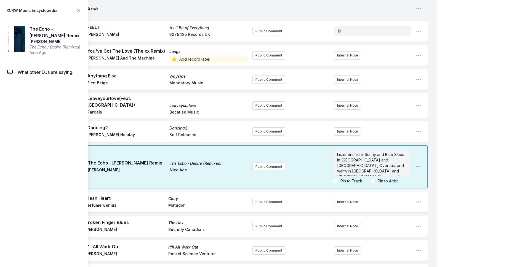
scroll to position [22, 0]
click at [76, 10] on icon at bounding box center [78, 10] width 7 height 7
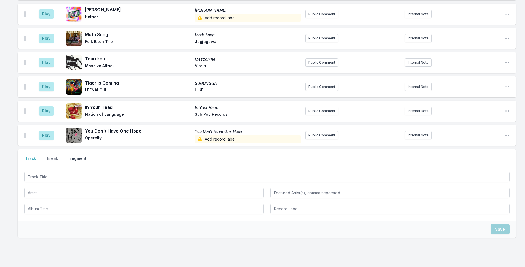
scroll to position [1543, 0]
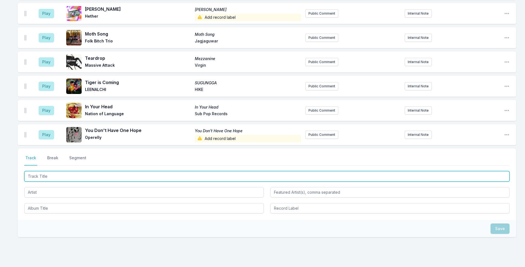
click at [74, 171] on input "Track Title" at bounding box center [266, 176] width 485 height 10
type input "Higher Ground"
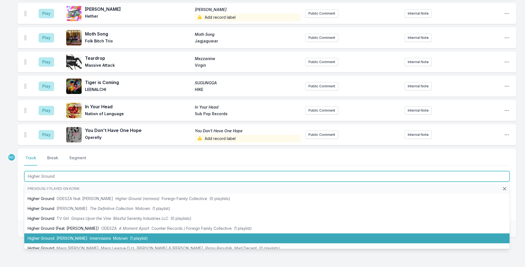
click at [133, 236] on span "(1 playlist)" at bounding box center [139, 238] width 18 height 5
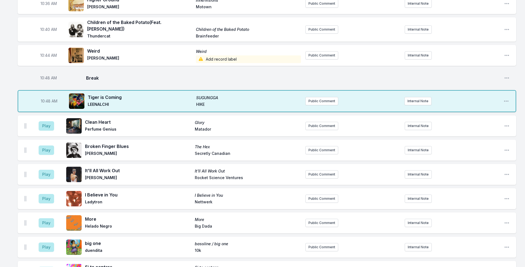
scroll to position [588, 0]
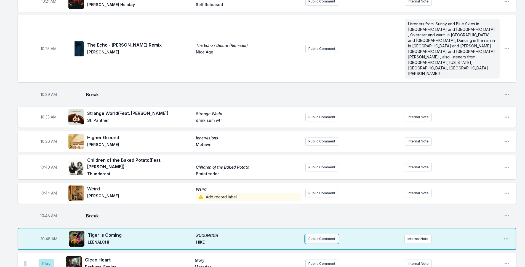
click at [319, 235] on button "Public Comment" at bounding box center [321, 239] width 33 height 8
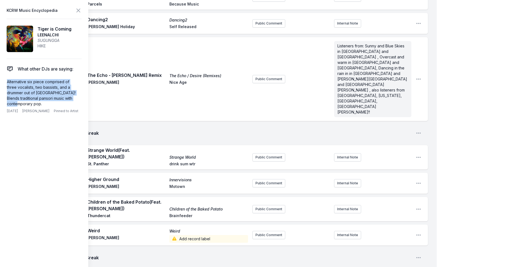
drag, startPoint x: 42, startPoint y: 104, endPoint x: 0, endPoint y: 79, distance: 48.7
click at [0, 79] on aside "KCRW Music Encyclopedia Tiger is Coming [PERSON_NAME] HIKE What other DJs are s…" at bounding box center [44, 133] width 88 height 267
copy p "Alternative six piece comprised of three vocalists, two bassists, and a drummer…"
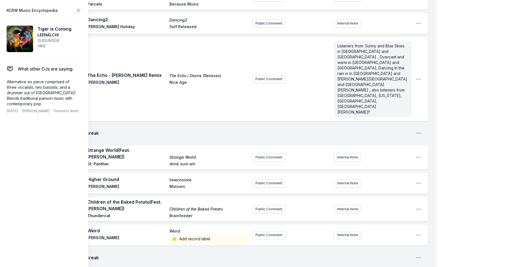
drag, startPoint x: 60, startPoint y: 40, endPoint x: 38, endPoint y: 28, distance: 25.2
click at [38, 28] on aside "Tiger is Coming LEENALCHI SUGUNGGA HIKE" at bounding box center [55, 39] width 34 height 26
click at [41, 26] on span "Tiger is Coming" at bounding box center [55, 29] width 34 height 7
drag, startPoint x: 62, startPoint y: 34, endPoint x: 39, endPoint y: 27, distance: 24.1
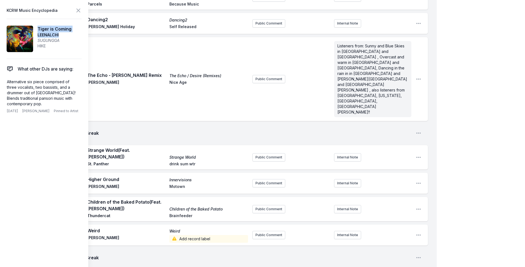
click at [39, 27] on aside "Tiger is Coming LEENALCHI SUGUNGGA HIKE" at bounding box center [55, 39] width 34 height 26
copy aside "Tiger is Coming LEENALCHI"
click at [79, 9] on icon at bounding box center [78, 10] width 7 height 7
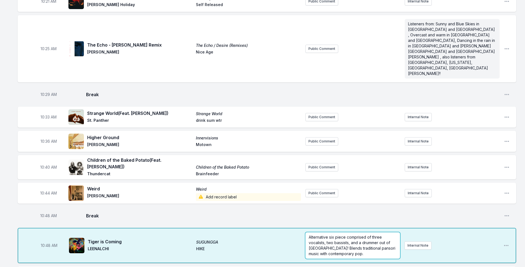
click at [375, 235] on p "Alternative six piece comprised of three vocalists, two bassists, and a drummer…" at bounding box center [353, 246] width 88 height 22
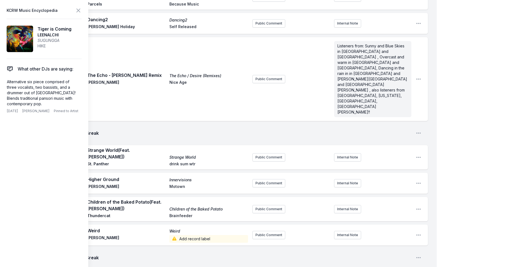
click at [76, 12] on icon at bounding box center [78, 10] width 7 height 7
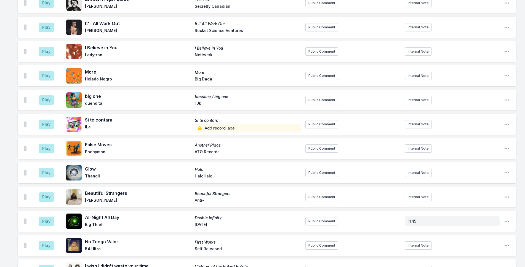
scroll to position [1002, 0]
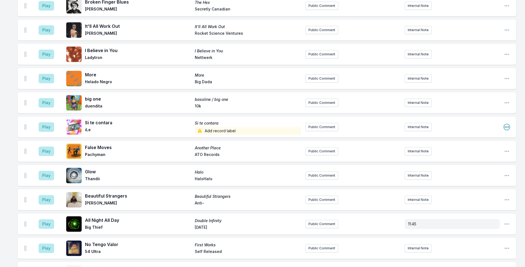
click at [507, 124] on icon "Open playlist item options" at bounding box center [507, 127] width 6 height 6
click at [482, 143] on button "Edit Track Details" at bounding box center [479, 148] width 62 height 10
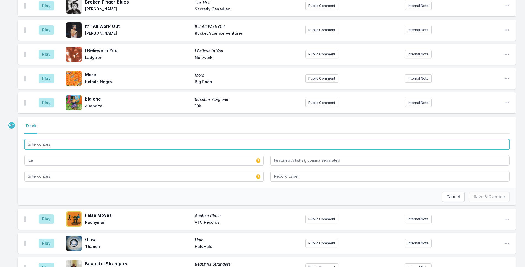
click at [33, 139] on input "Si te contara" at bounding box center [266, 144] width 485 height 10
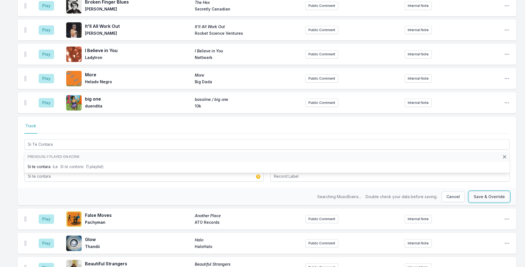
click at [483, 192] on button "Save & Override" at bounding box center [489, 197] width 41 height 10
type input "Si te contara"
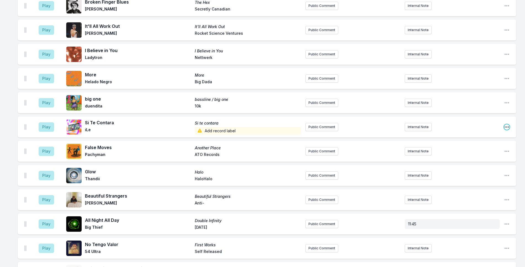
click at [506, 124] on icon "Open playlist item options" at bounding box center [507, 127] width 6 height 6
click at [486, 143] on button "Edit Track Details" at bounding box center [479, 148] width 62 height 10
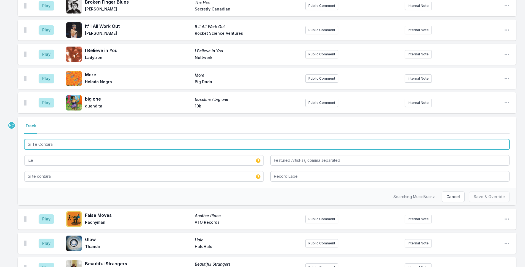
click at [180, 139] on input "Si Te Contara" at bounding box center [266, 144] width 485 height 10
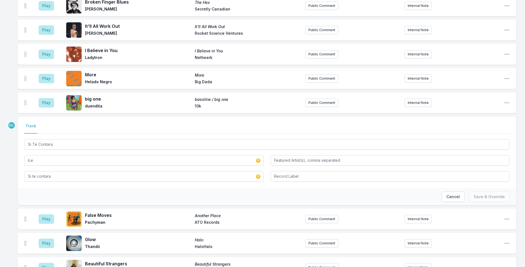
click at [200, 156] on div "Select a tab Track Track Si Te Contara iLe Si te contara" at bounding box center [267, 153] width 498 height 72
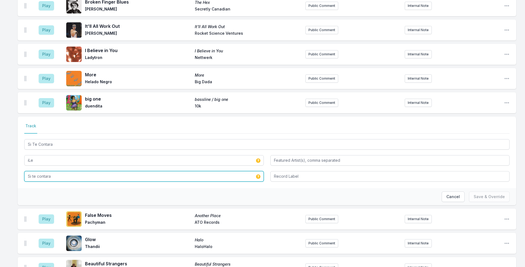
click at [201, 171] on input "Si te contara" at bounding box center [143, 176] width 239 height 10
paste input "Te C"
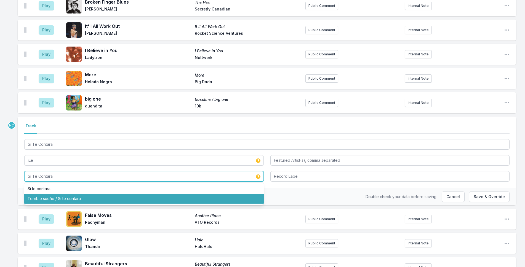
type input "Si Te Contara"
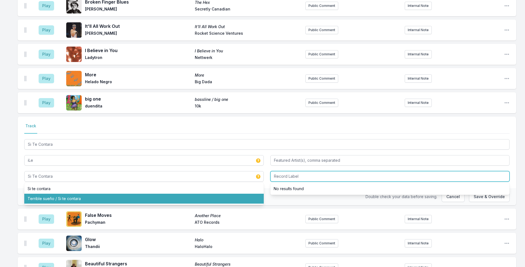
click at [423, 171] on input "Record Label" at bounding box center [389, 176] width 239 height 10
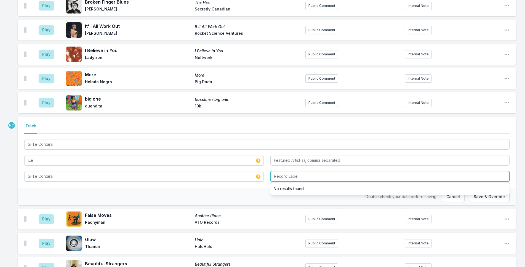
click at [423, 171] on input "Record Label" at bounding box center [389, 176] width 239 height 10
type input "La Buena Fortuna"
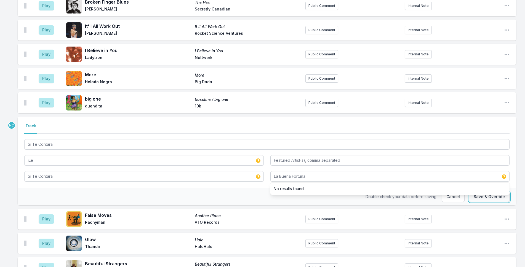
click at [483, 192] on button "Save & Override" at bounding box center [489, 197] width 41 height 10
type input "Si te contara"
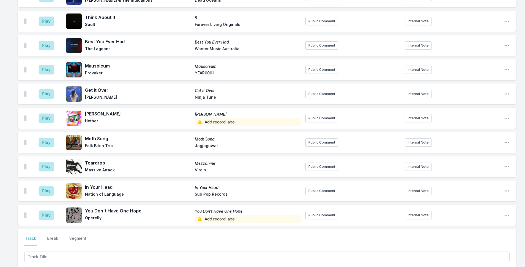
scroll to position [1797, 0]
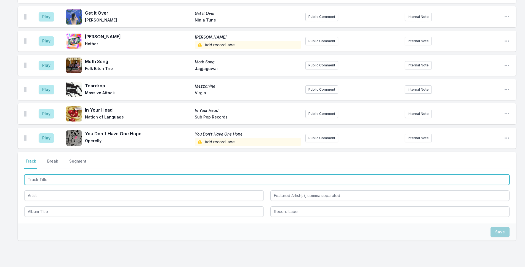
drag, startPoint x: 194, startPoint y: 157, endPoint x: 198, endPoint y: 156, distance: 3.8
click at [197, 175] on input "Track Title" at bounding box center [266, 180] width 485 height 10
type input "Kiss Me On My Neck"
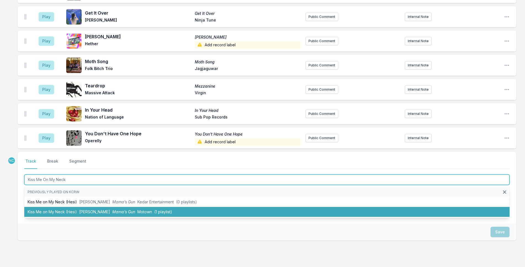
click at [233, 207] on li "Kiss Me on My Neck (Hesi) [PERSON_NAME] Mama’s Gun Motown (1 playlist)" at bounding box center [266, 212] width 485 height 10
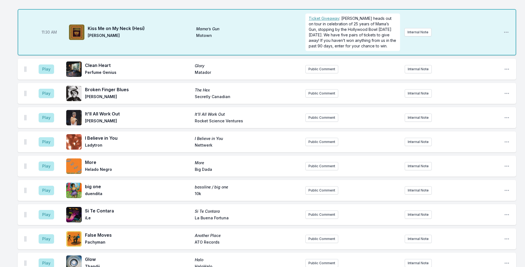
scroll to position [1037, 0]
click at [44, 210] on button "Play" at bounding box center [46, 214] width 15 height 9
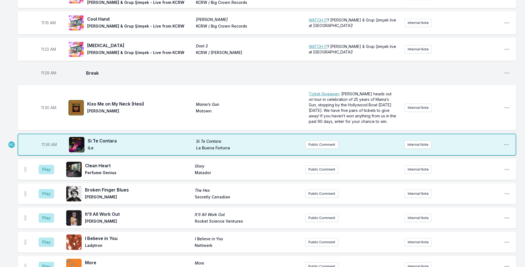
scroll to position [954, 0]
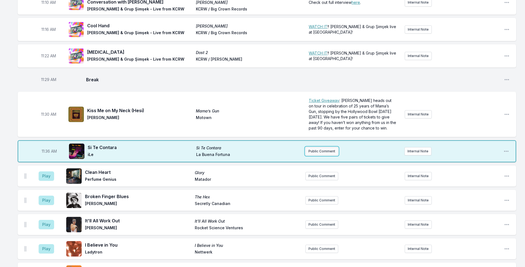
click at [317, 147] on button "Public Comment" at bounding box center [321, 151] width 33 height 8
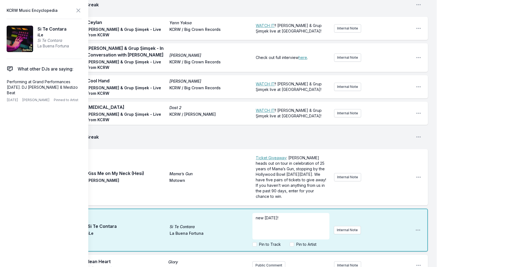
click at [491, 185] on div "My Playlist KCRW Playlist Directory Reports NN NC User Guide Report Bug Sign ou…" at bounding box center [262, 210] width 525 height 2329
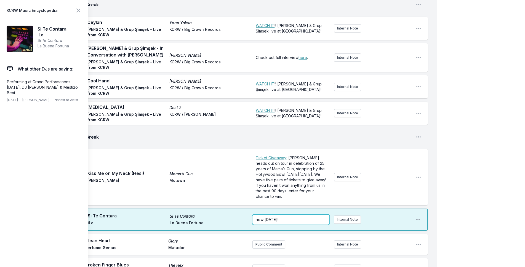
click at [284, 217] on p "new [DATE]!" at bounding box center [291, 220] width 70 height 6
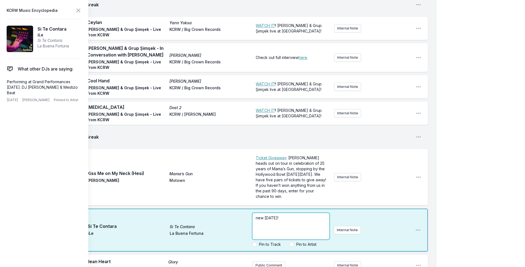
click at [284, 215] on p "new [DATE]!" at bounding box center [291, 218] width 70 height 6
click at [481, 124] on div "My Playlist KCRW Playlist Directory Reports NN NC User Guide Report Bug Sign ou…" at bounding box center [262, 210] width 525 height 2329
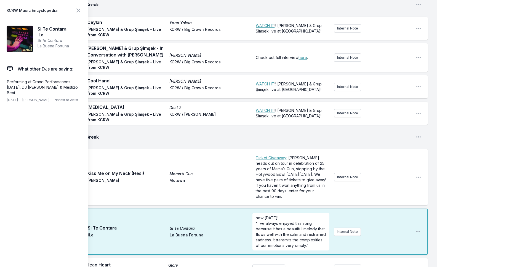
scroll to position [0, 0]
click at [476, 44] on div "My Playlist KCRW Playlist Directory Reports NN NC User Guide Report Bug Sign ou…" at bounding box center [262, 212] width 525 height 2332
click at [78, 11] on icon at bounding box center [78, 10] width 3 height 3
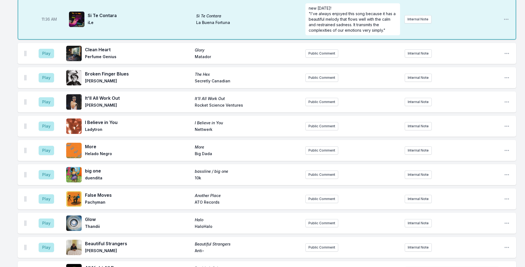
scroll to position [1065, 0]
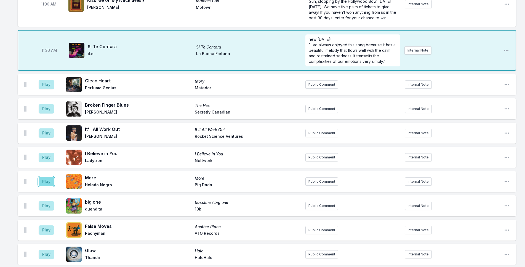
click at [50, 177] on button "Play" at bounding box center [46, 181] width 15 height 9
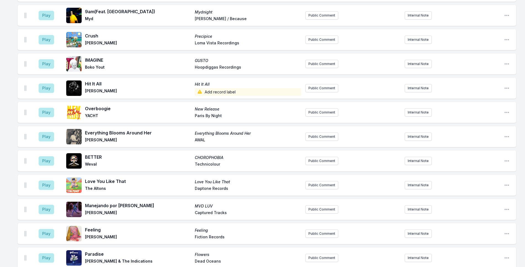
scroll to position [1533, 0]
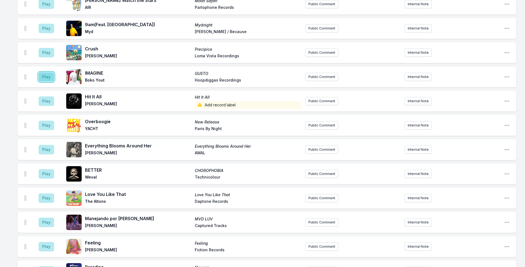
click at [43, 72] on button "Play" at bounding box center [46, 76] width 15 height 9
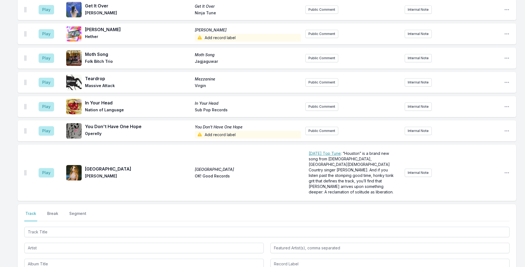
scroll to position [1939, 0]
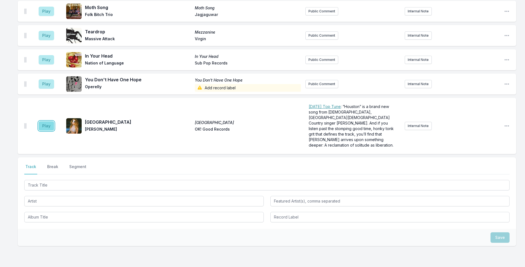
click at [41, 121] on button "Play" at bounding box center [46, 125] width 15 height 9
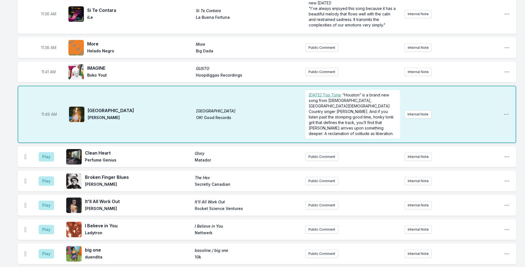
scroll to position [1001, 0]
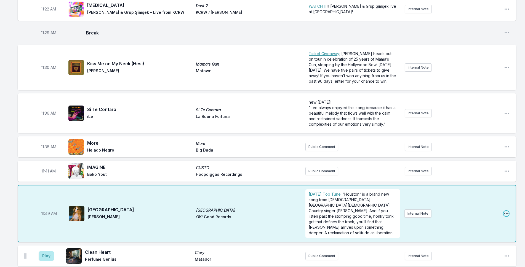
click at [505, 211] on icon "Open playlist item options" at bounding box center [506, 214] width 6 height 6
click at [491, 220] on button "Edit Timestamp" at bounding box center [478, 225] width 62 height 10
click at [44, 209] on input "11:49" at bounding box center [49, 214] width 31 height 10
type input "11:46"
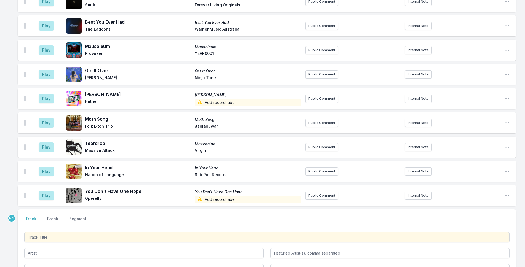
scroll to position [1939, 0]
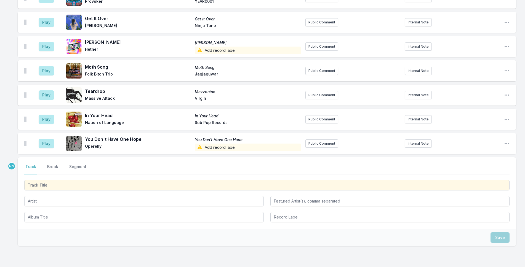
click at [58, 158] on div "Select a tab Track Break Segment Track Break Segment" at bounding box center [267, 194] width 498 height 72
click at [56, 164] on button "Break" at bounding box center [52, 169] width 13 height 10
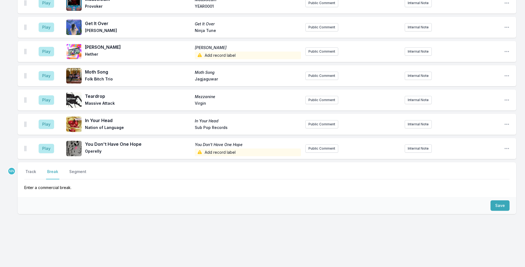
scroll to position [1902, 0]
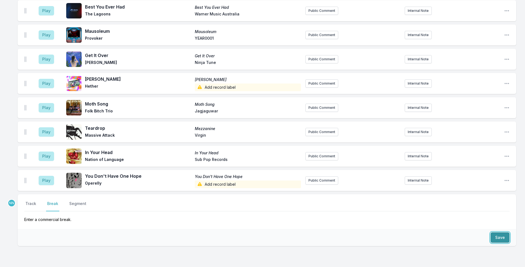
click at [501, 233] on button "Save" at bounding box center [499, 238] width 19 height 10
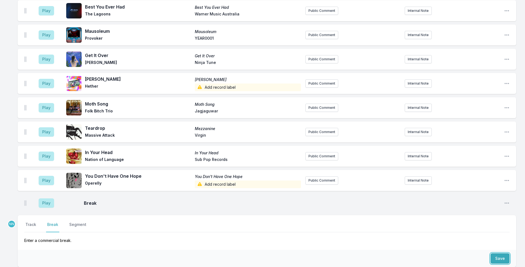
scroll to position [1923, 0]
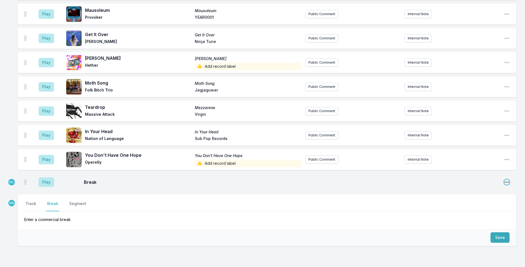
click at [506, 182] on icon "Open playlist item options" at bounding box center [507, 182] width 4 height 1
click at [490, 188] on button "Edit Timestamp" at bounding box center [479, 193] width 62 height 10
type input "11:45"
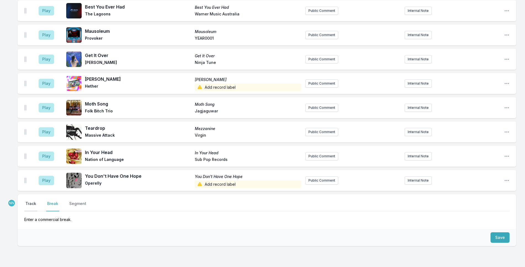
click at [30, 201] on button "Track" at bounding box center [30, 206] width 13 height 10
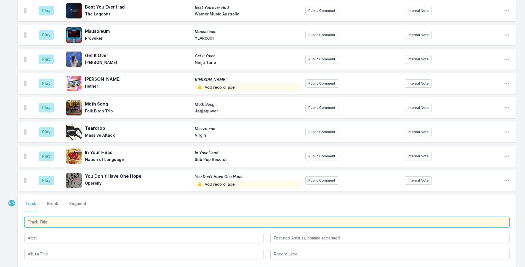
click at [57, 217] on input "Track Title" at bounding box center [266, 222] width 485 height 10
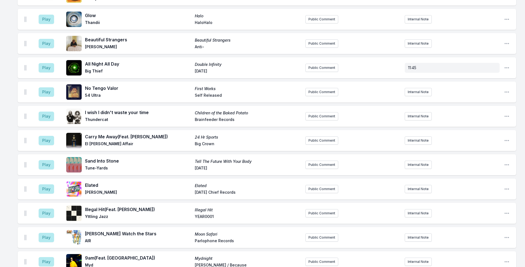
scroll to position [1423, 0]
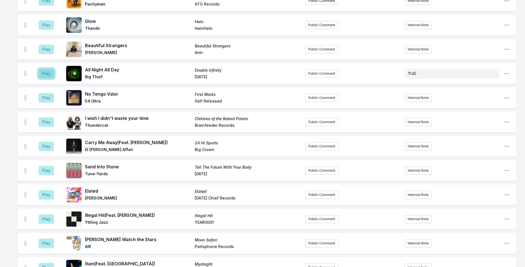
click at [47, 69] on button "Play" at bounding box center [46, 73] width 15 height 9
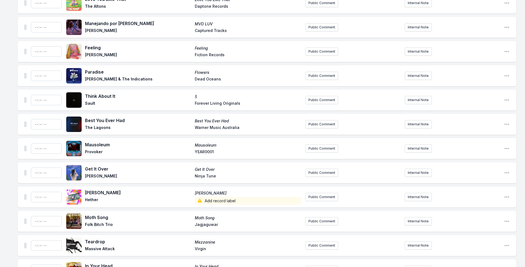
scroll to position [1782, 0]
